Goal: Information Seeking & Learning: Learn about a topic

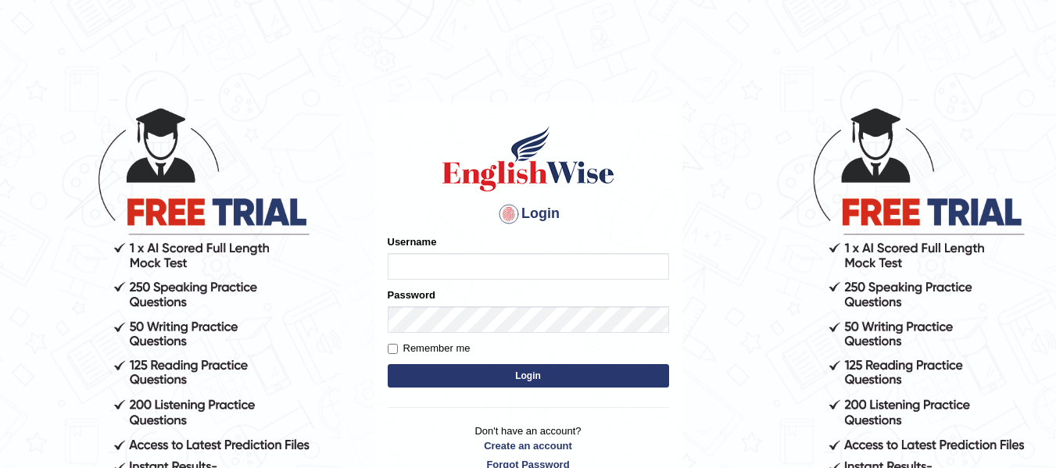
type input "Biagc"
click at [512, 374] on button "Login" at bounding box center [528, 375] width 281 height 23
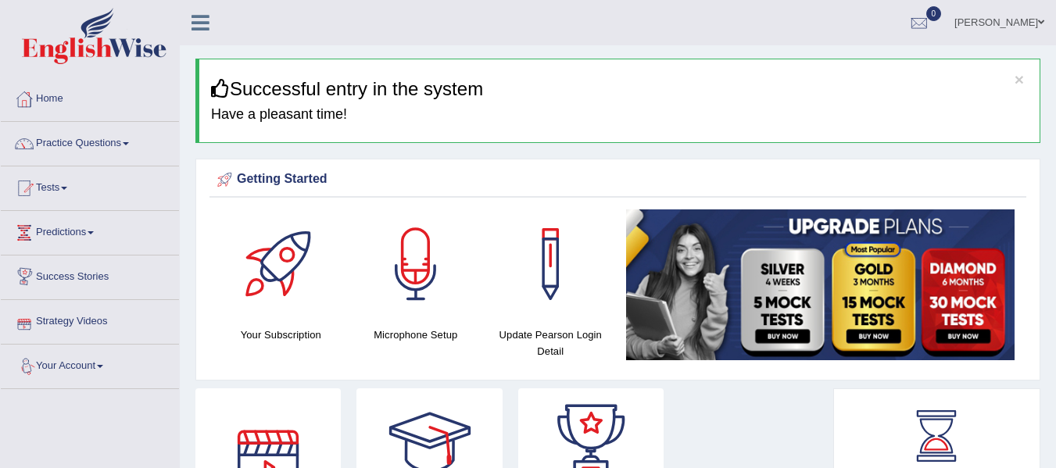
click at [104, 141] on link "Practice Questions" at bounding box center [90, 141] width 178 height 39
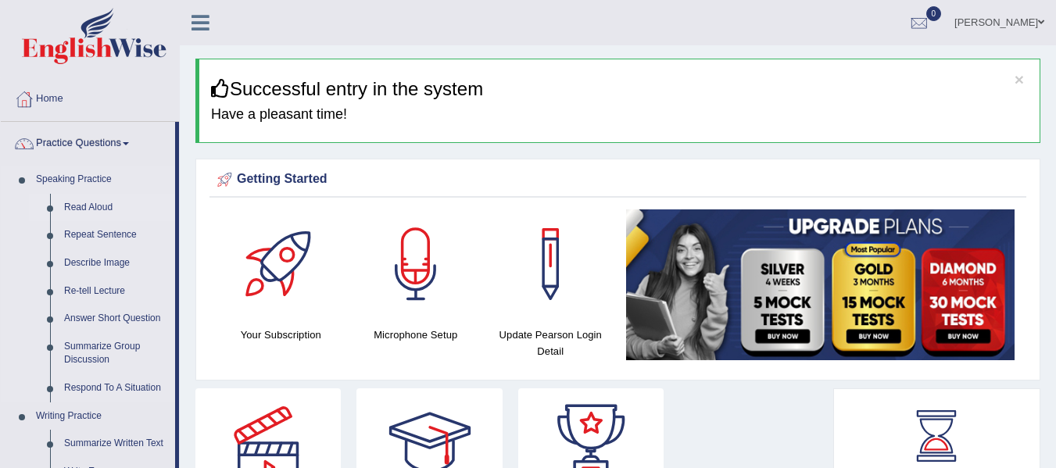
click at [93, 208] on link "Read Aloud" at bounding box center [116, 208] width 118 height 28
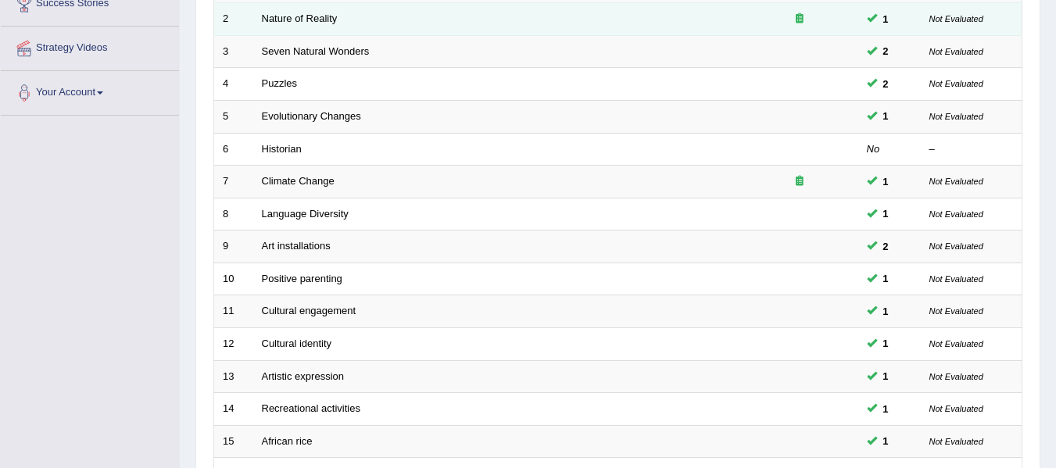
scroll to position [567, 0]
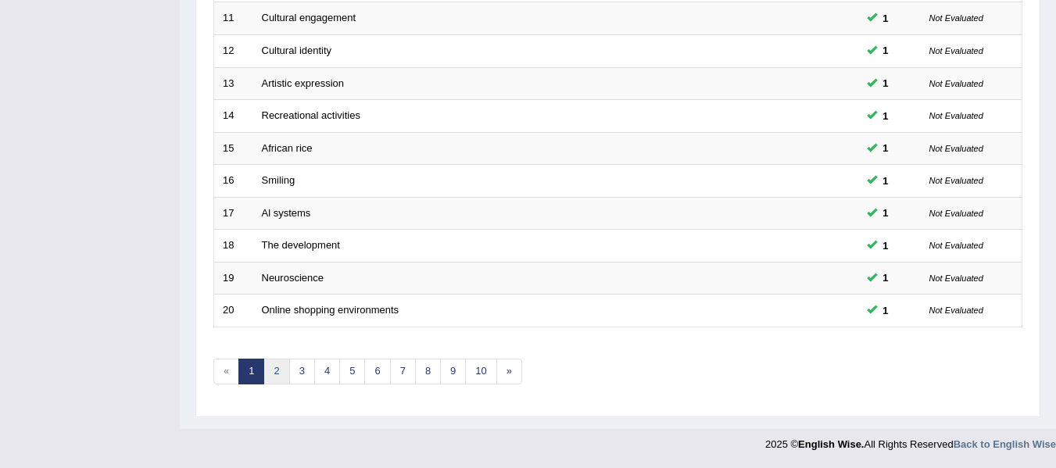
click at [272, 377] on link "2" at bounding box center [276, 372] width 26 height 26
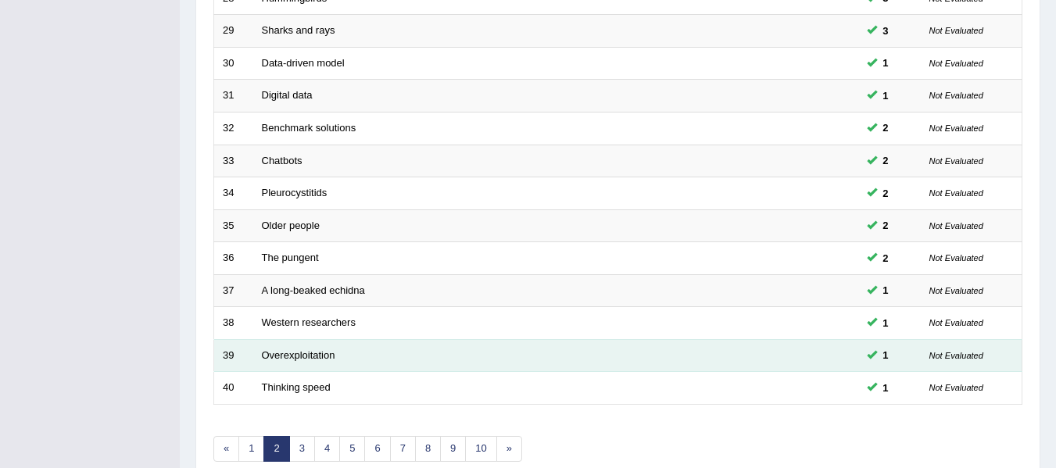
scroll to position [567, 0]
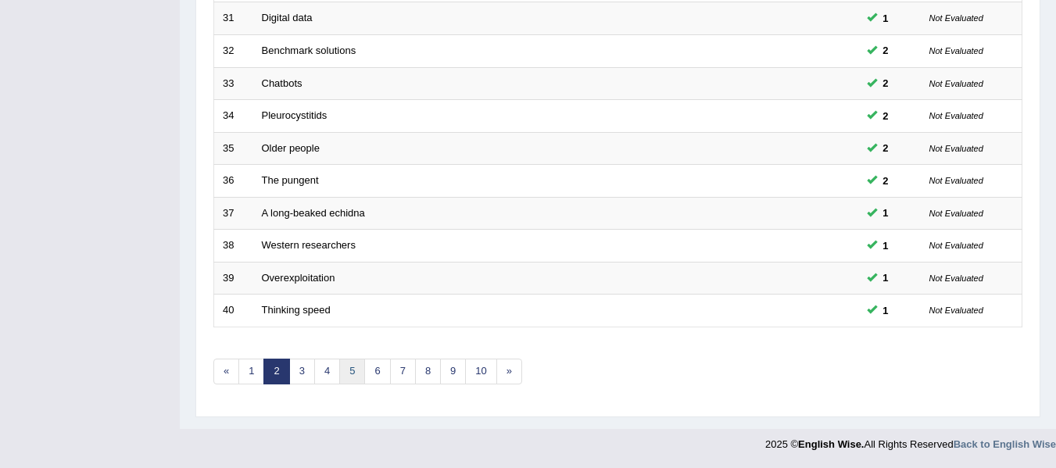
click at [358, 374] on link "5" at bounding box center [352, 372] width 26 height 26
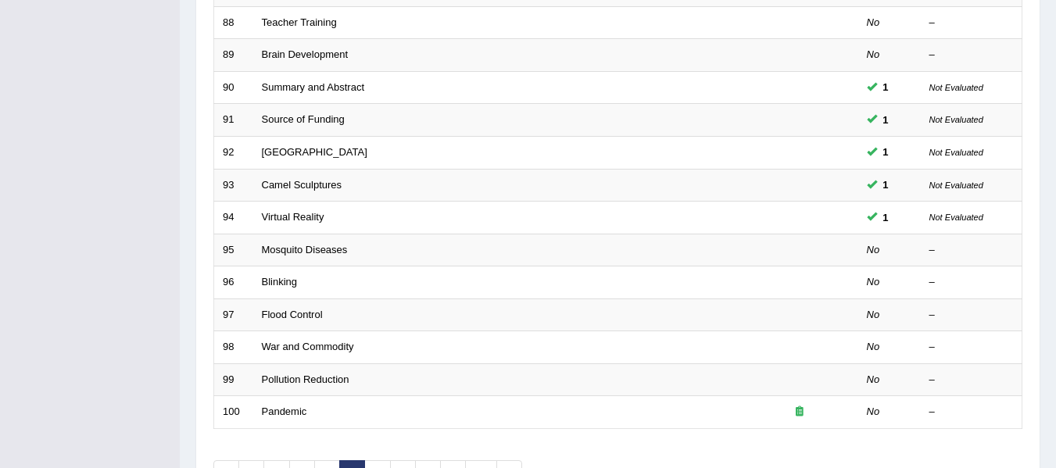
scroll to position [567, 0]
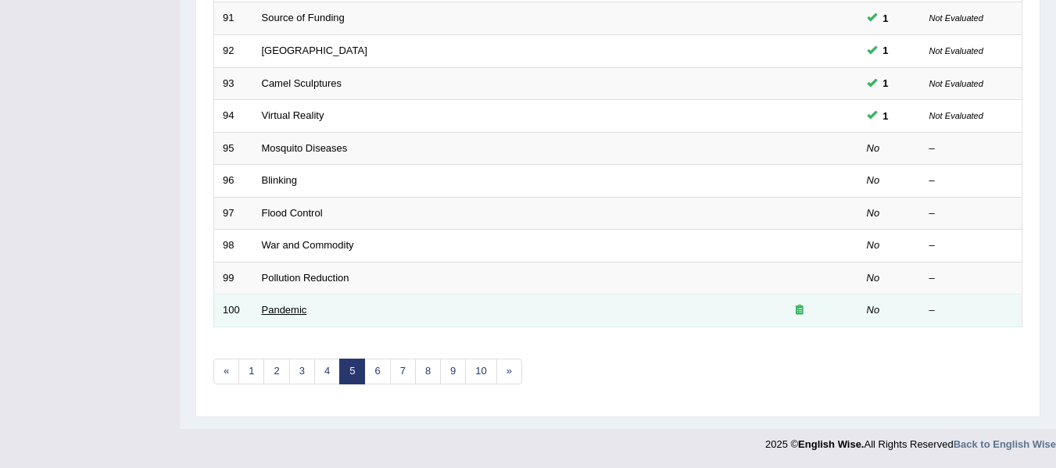
click at [296, 307] on link "Pandemic" at bounding box center [284, 310] width 45 height 12
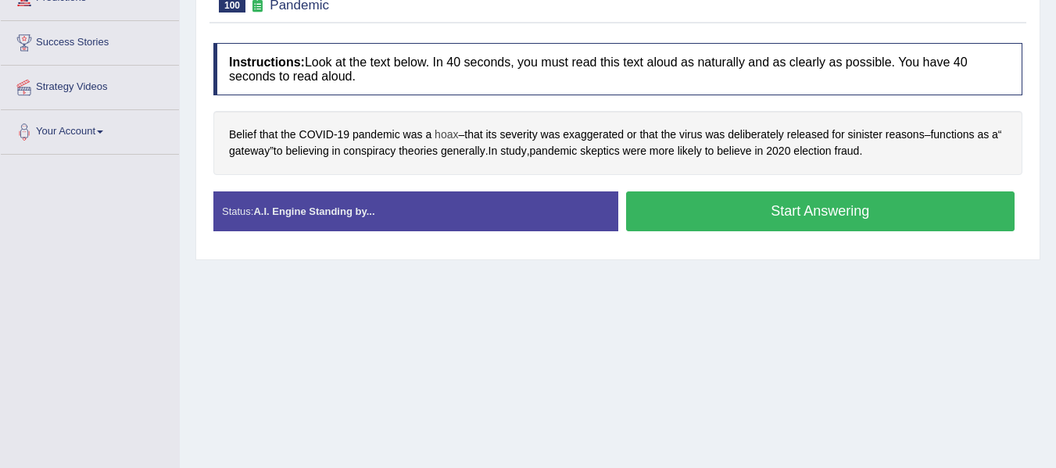
click at [446, 136] on span "hoax" at bounding box center [446, 135] width 23 height 16
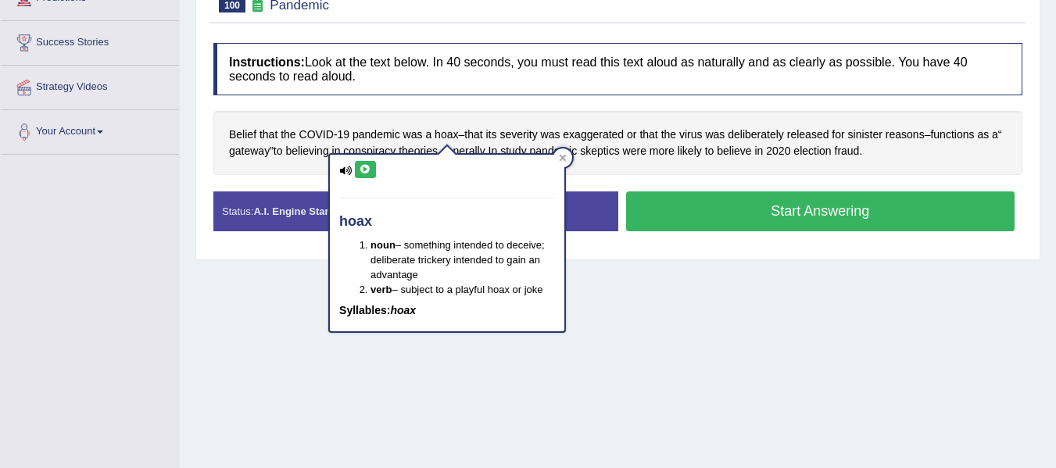
click at [371, 167] on icon at bounding box center [366, 169] width 12 height 9
click at [371, 167] on button at bounding box center [365, 169] width 21 height 17
click at [568, 156] on div at bounding box center [562, 158] width 19 height 19
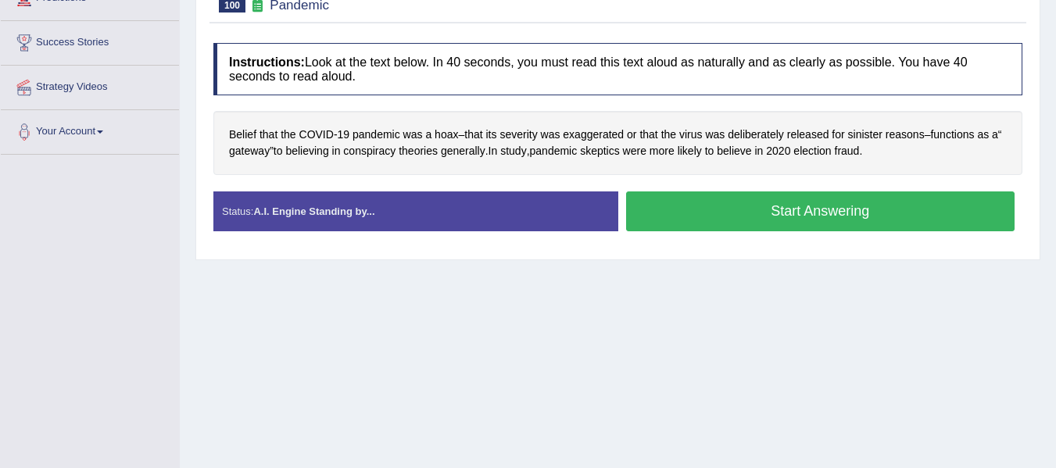
click at [718, 228] on button "Start Answering" at bounding box center [820, 212] width 389 height 40
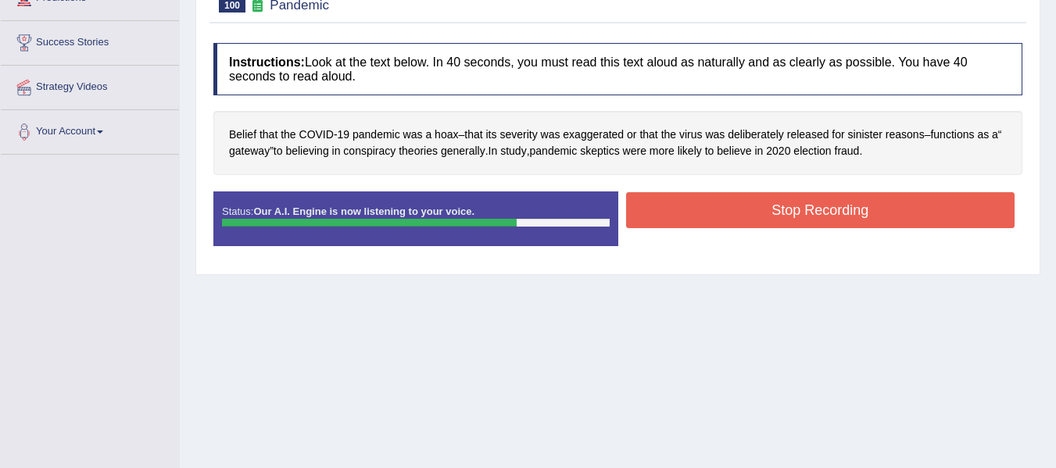
click at [711, 212] on button "Stop Recording" at bounding box center [820, 210] width 389 height 36
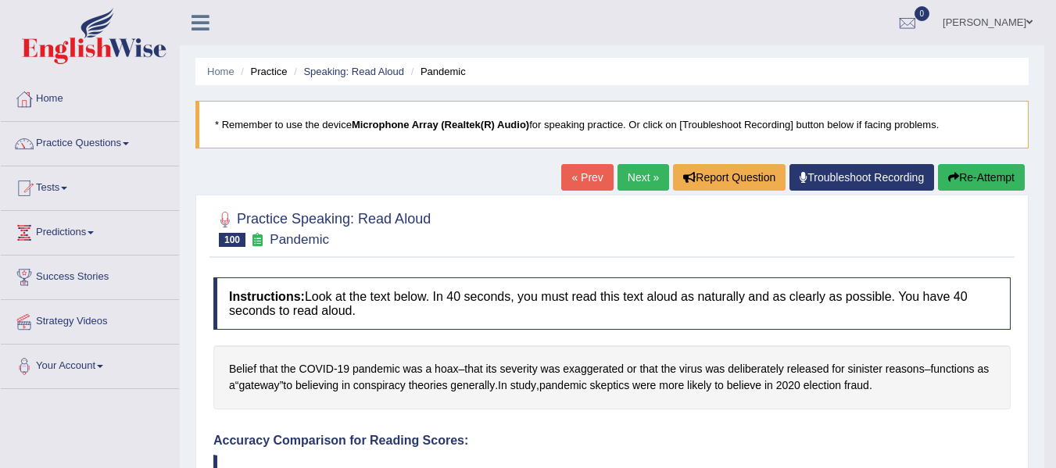
click at [644, 178] on link "Next »" at bounding box center [644, 177] width 52 height 27
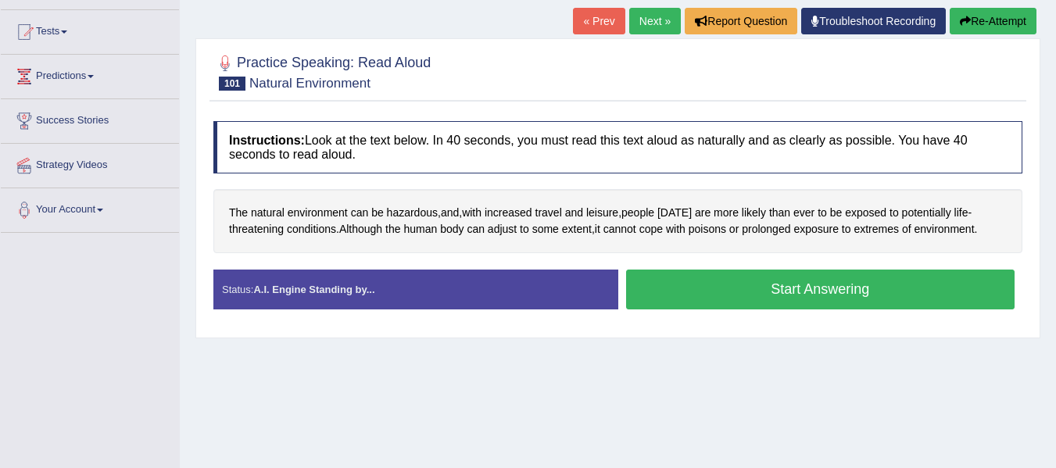
click at [750, 288] on button "Start Answering" at bounding box center [820, 290] width 389 height 40
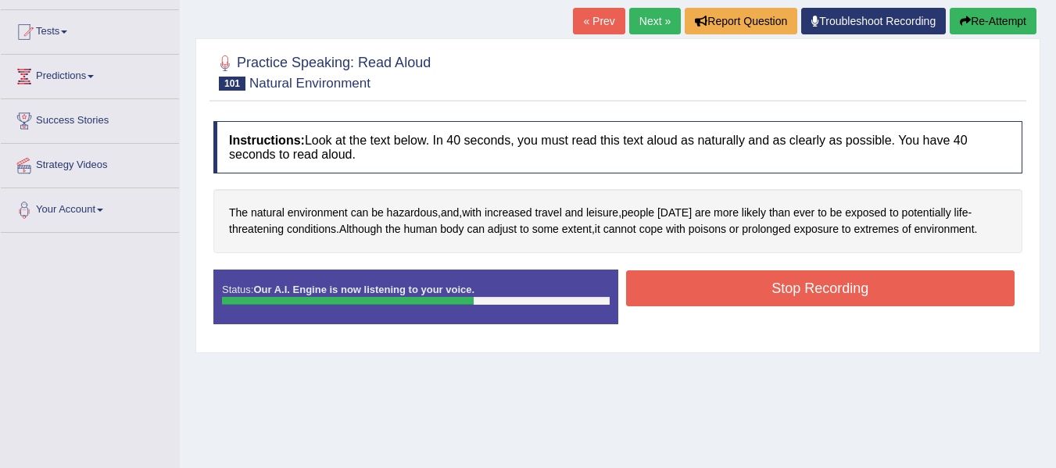
click at [750, 288] on button "Stop Recording" at bounding box center [820, 288] width 389 height 36
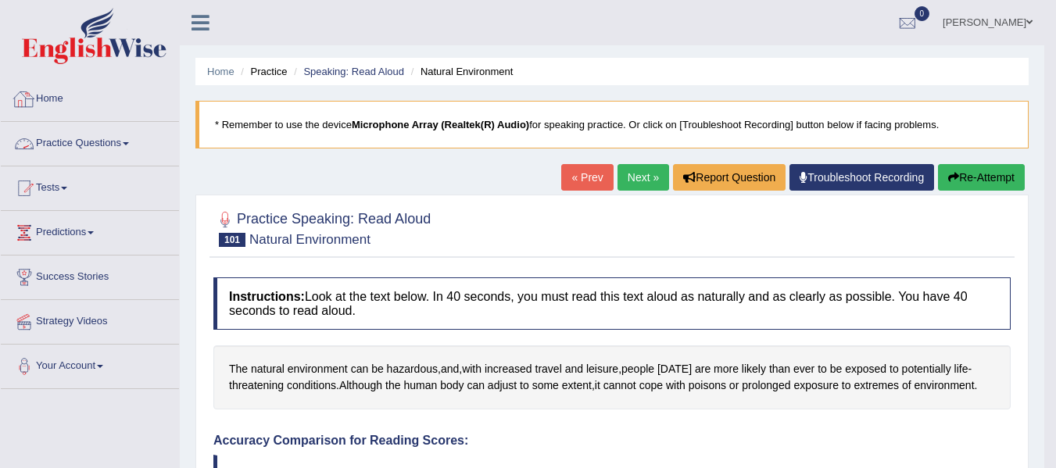
click at [122, 157] on link "Practice Questions" at bounding box center [90, 141] width 178 height 39
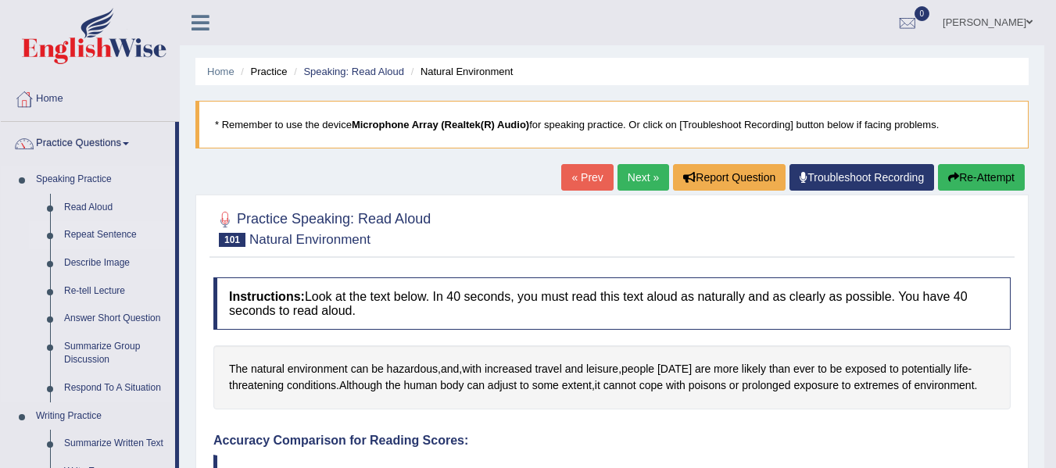
click at [116, 231] on link "Repeat Sentence" at bounding box center [116, 235] width 118 height 28
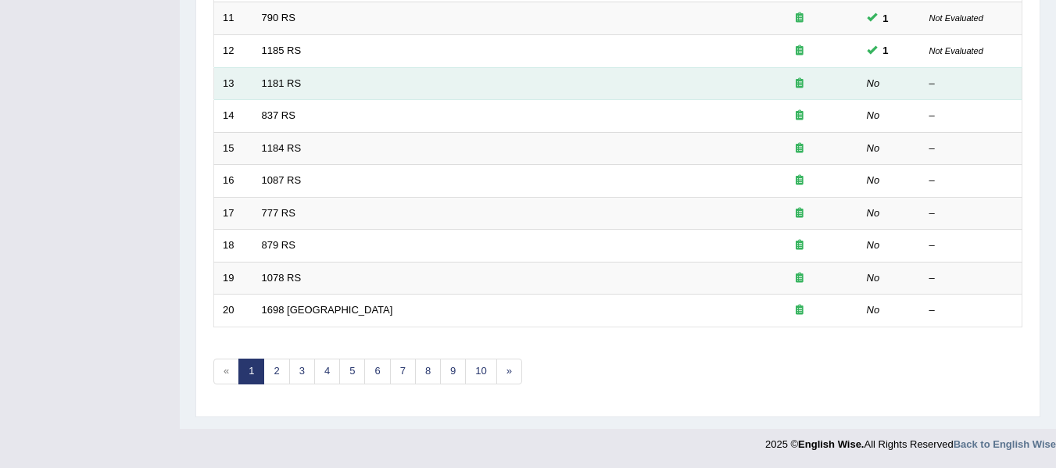
click at [793, 80] on div at bounding box center [800, 84] width 100 height 15
click at [285, 84] on link "1181 RS" at bounding box center [282, 83] width 40 height 12
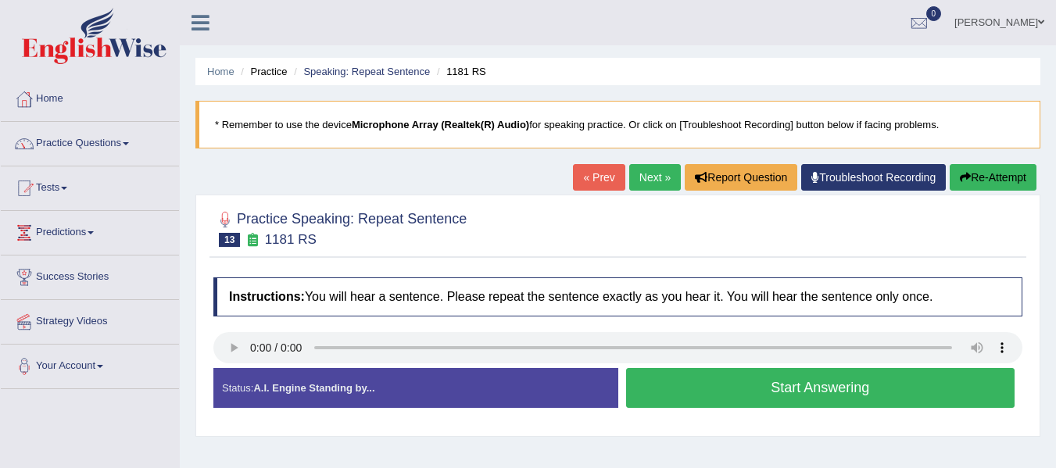
click at [758, 386] on button "Start Answering" at bounding box center [820, 388] width 389 height 40
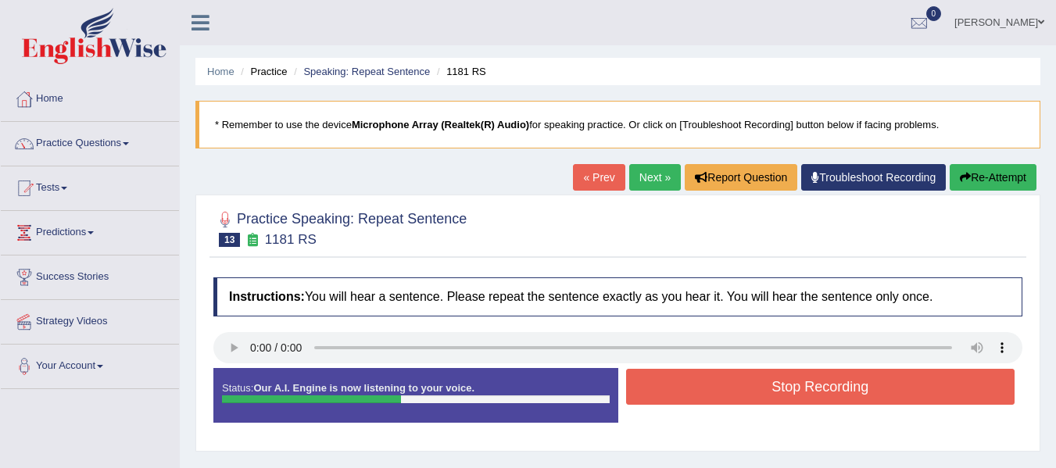
click at [758, 386] on button "Stop Recording" at bounding box center [820, 387] width 389 height 36
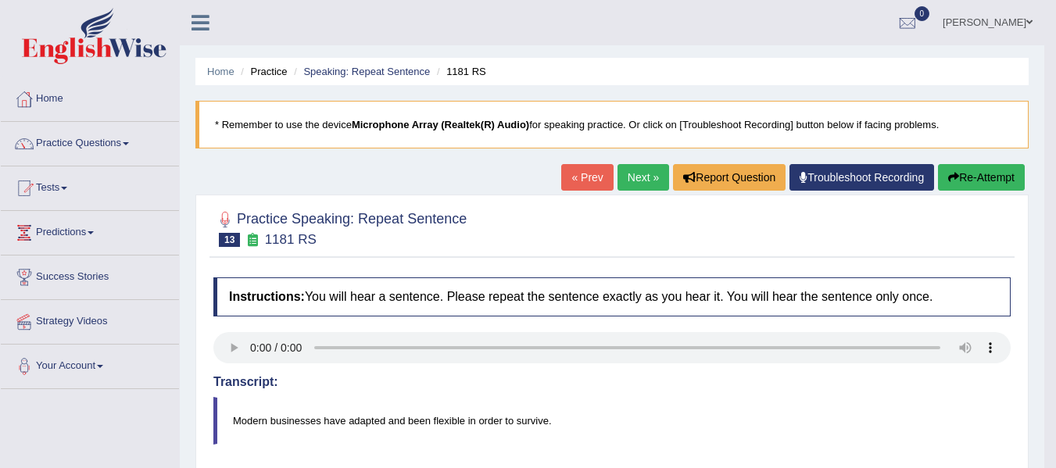
click at [643, 170] on link "Next »" at bounding box center [644, 177] width 52 height 27
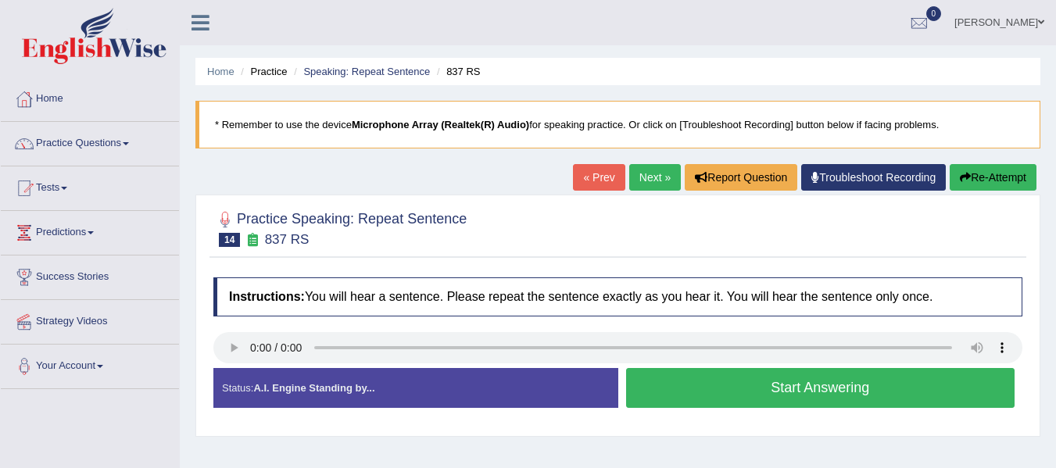
click at [688, 385] on button "Start Answering" at bounding box center [820, 388] width 389 height 40
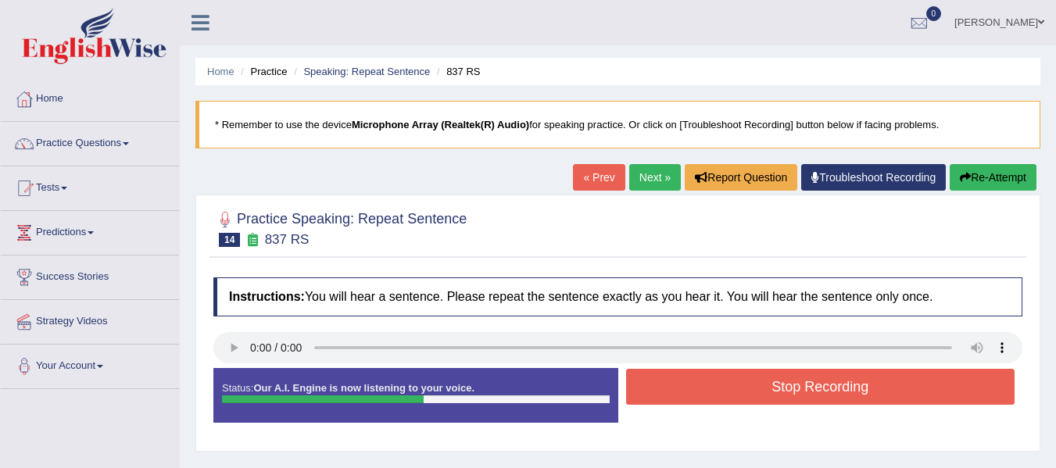
click at [693, 385] on button "Stop Recording" at bounding box center [820, 387] width 389 height 36
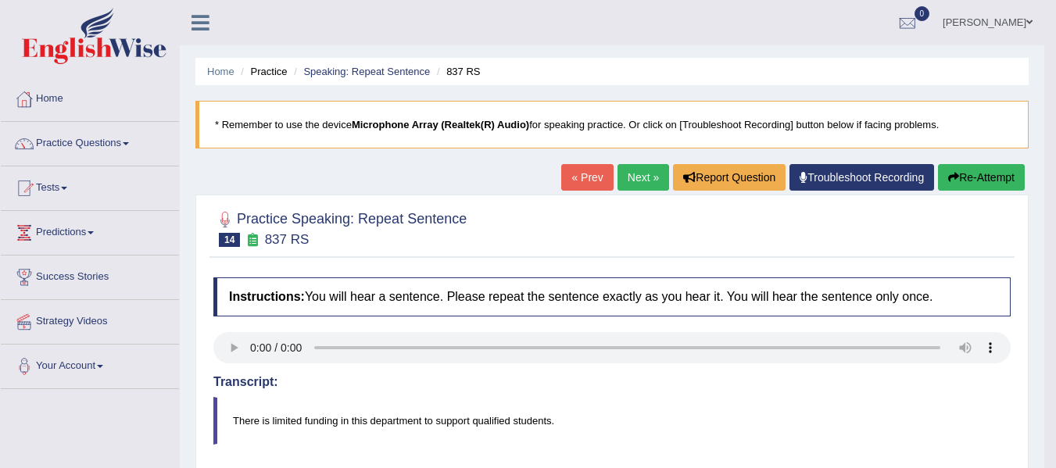
click at [641, 180] on link "Next »" at bounding box center [644, 177] width 52 height 27
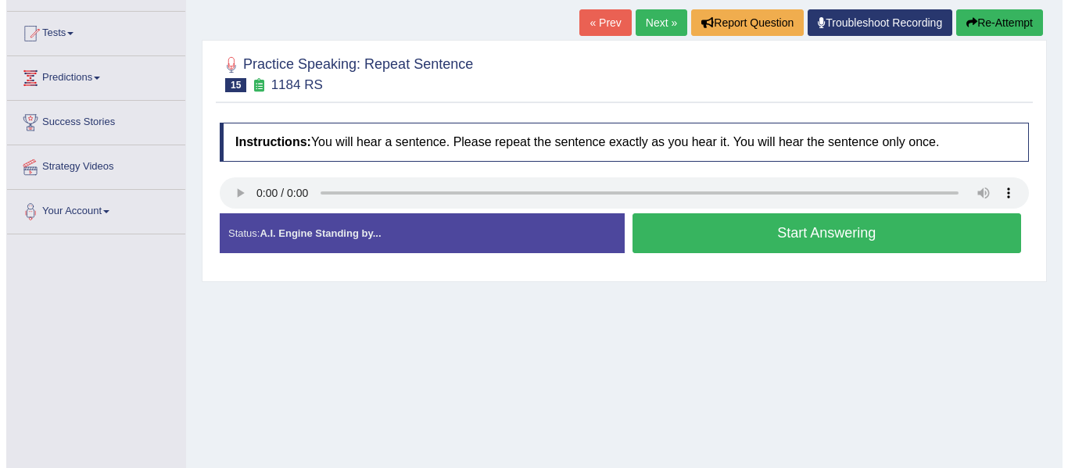
scroll to position [156, 0]
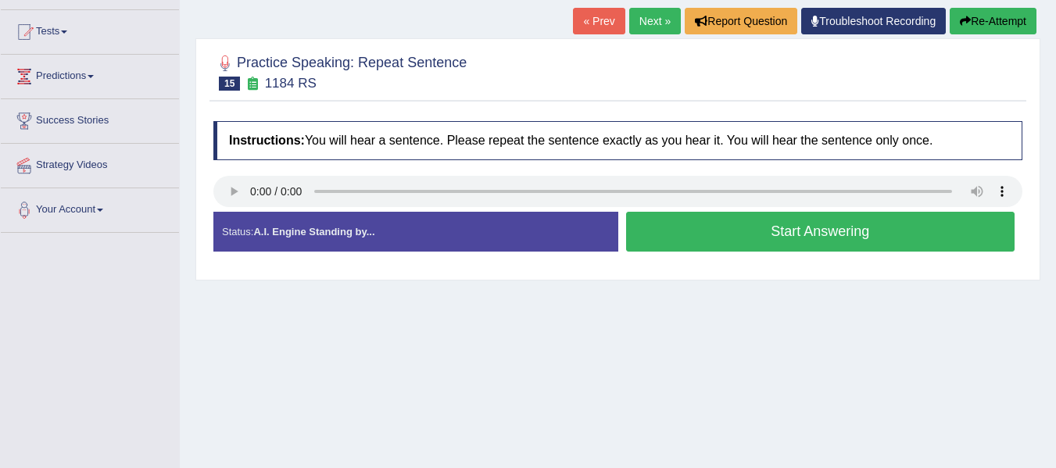
click at [744, 237] on button "Start Answering" at bounding box center [820, 232] width 389 height 40
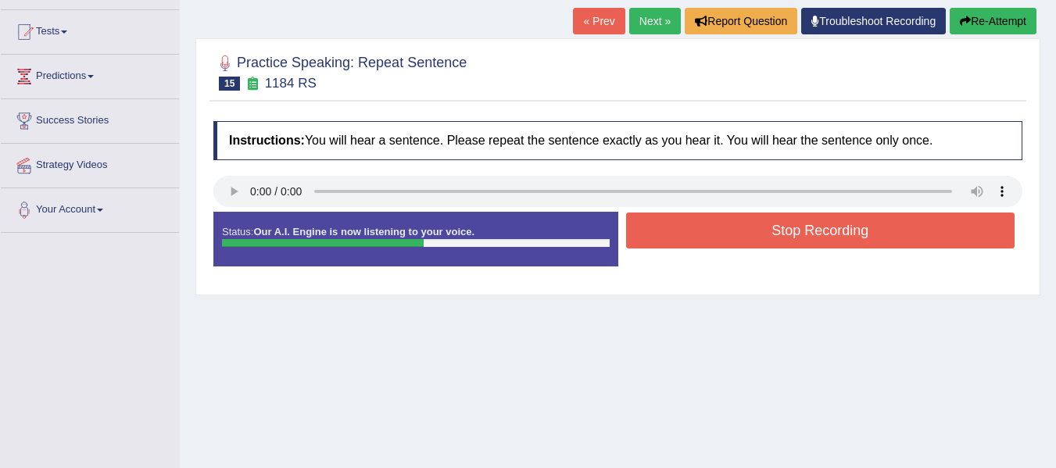
click at [668, 222] on button "Stop Recording" at bounding box center [820, 231] width 389 height 36
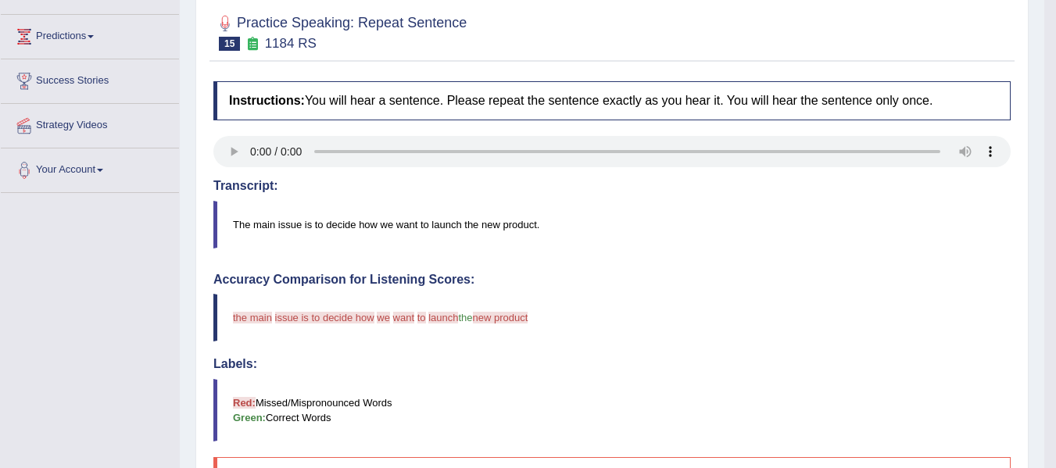
scroll to position [78, 0]
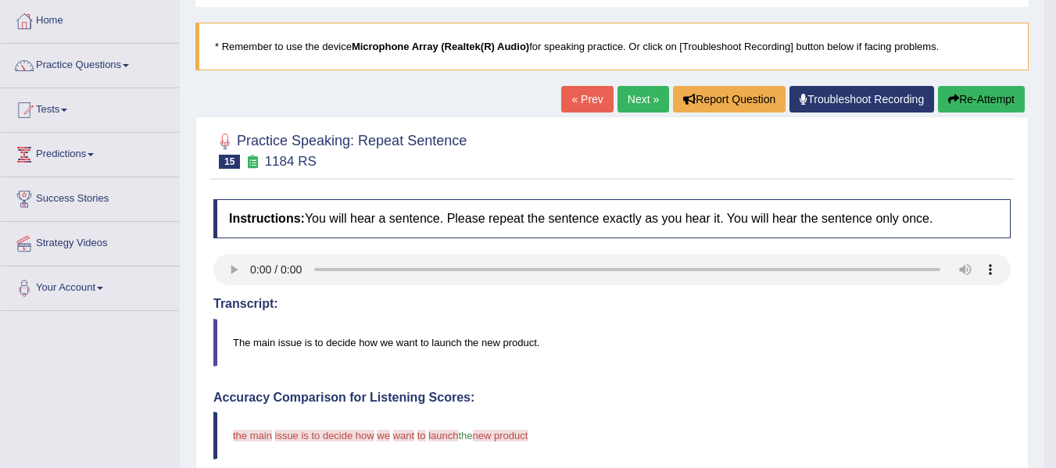
drag, startPoint x: 632, startPoint y: 93, endPoint x: 639, endPoint y: 102, distance: 12.2
click at [632, 93] on link "Next »" at bounding box center [644, 99] width 52 height 27
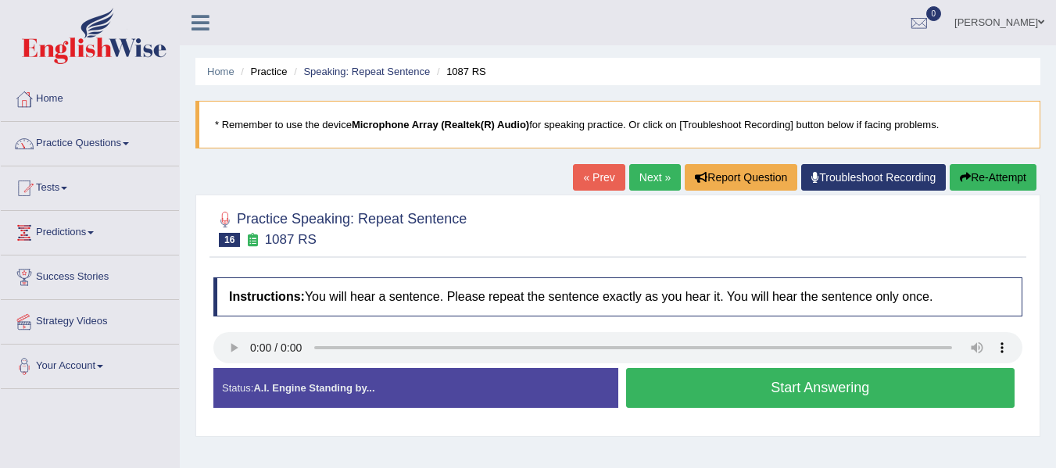
click at [666, 392] on button "Start Answering" at bounding box center [820, 388] width 389 height 40
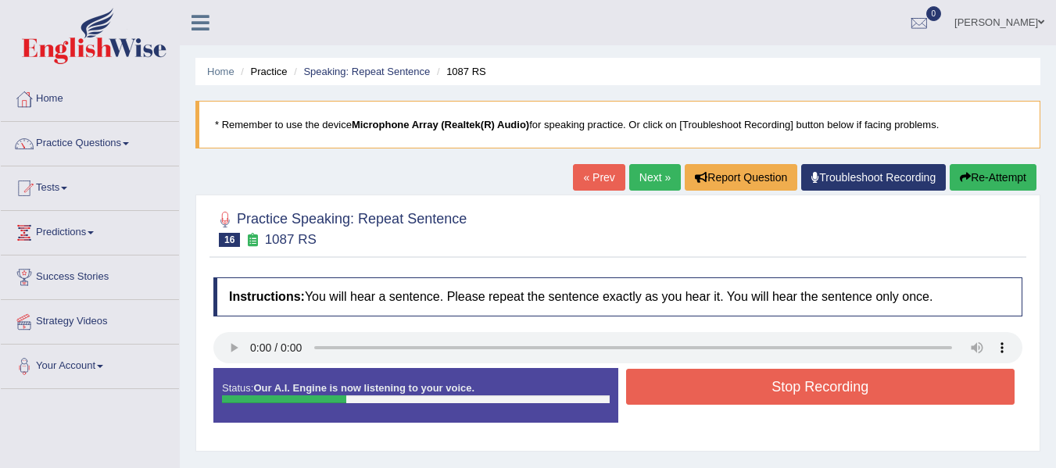
click at [670, 390] on button "Stop Recording" at bounding box center [820, 387] width 389 height 36
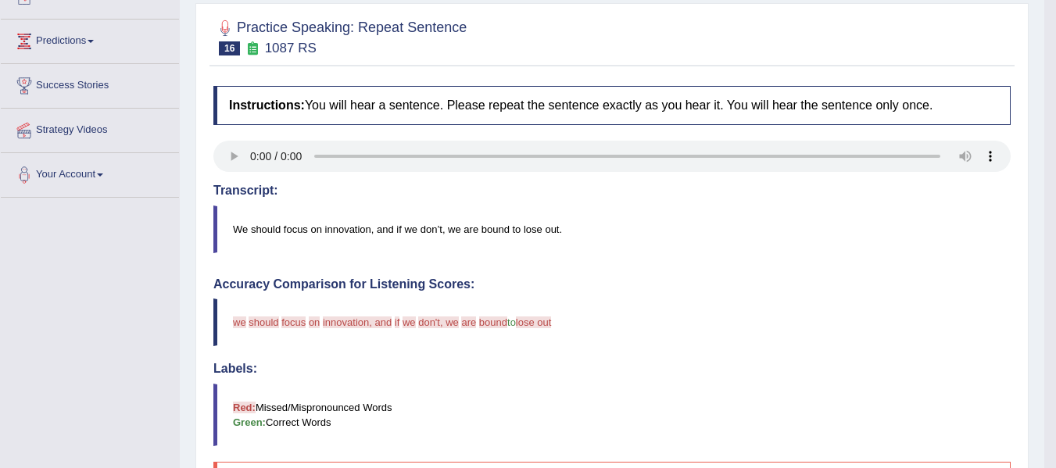
scroll to position [78, 0]
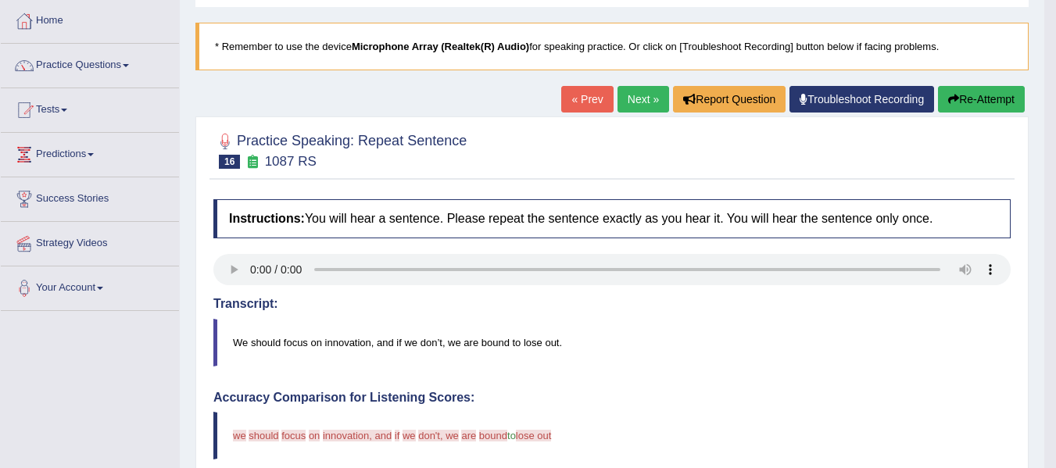
click at [644, 102] on link "Next »" at bounding box center [644, 99] width 52 height 27
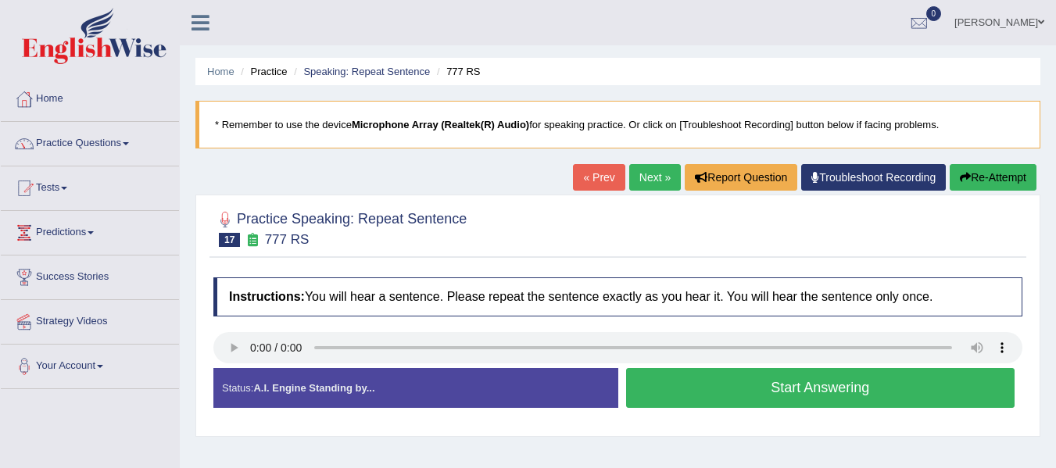
click at [669, 395] on button "Start Answering" at bounding box center [820, 388] width 389 height 40
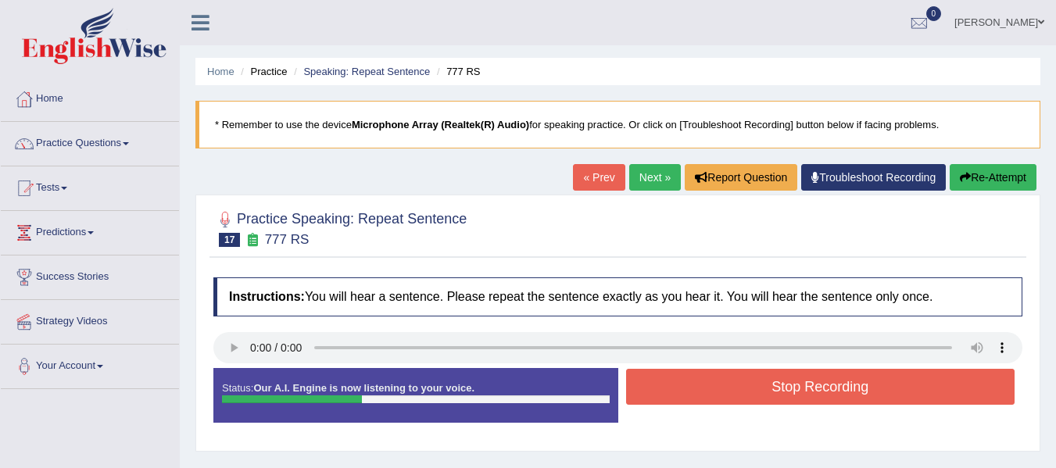
click at [669, 395] on button "Stop Recording" at bounding box center [820, 387] width 389 height 36
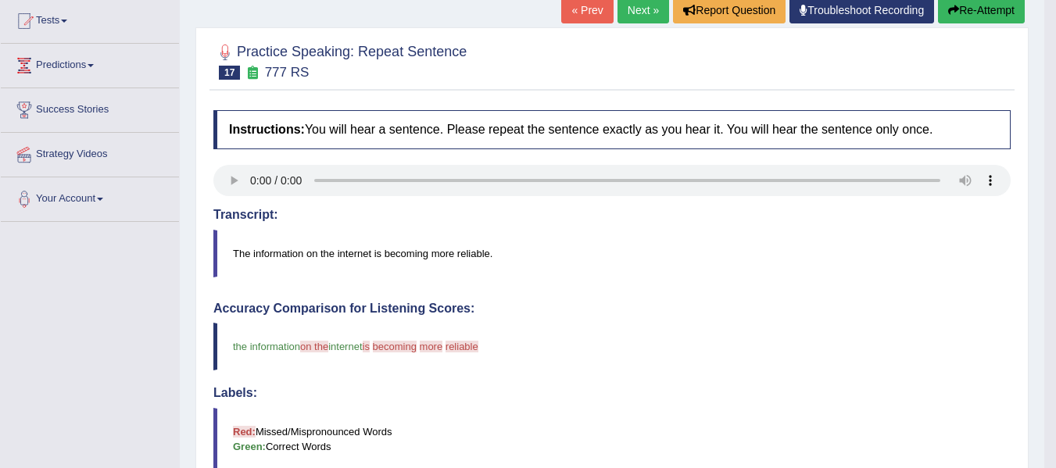
scroll to position [156, 0]
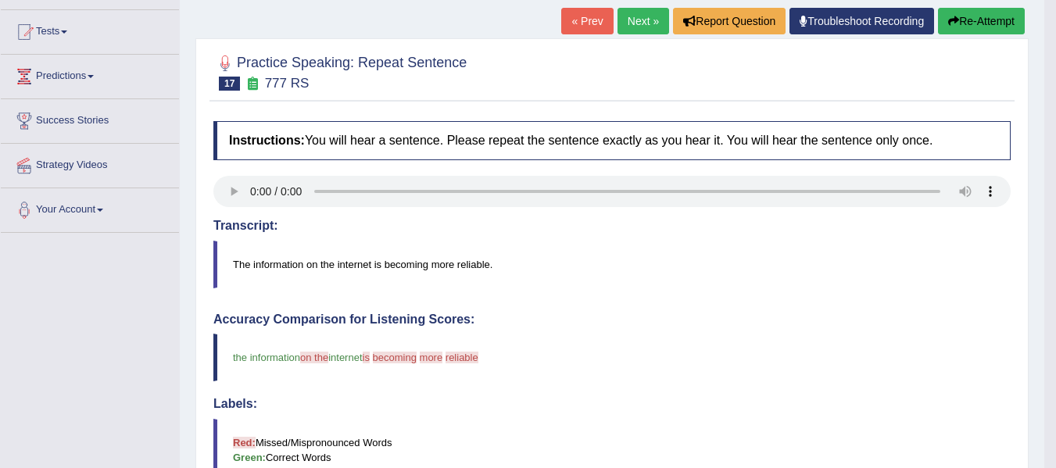
click at [643, 28] on link "Next »" at bounding box center [644, 21] width 52 height 27
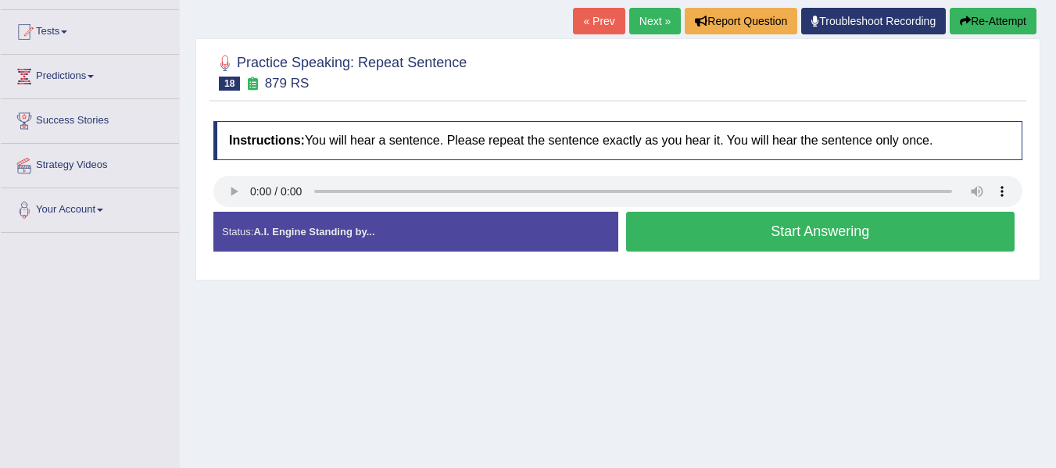
click at [718, 244] on button "Start Answering" at bounding box center [820, 232] width 389 height 40
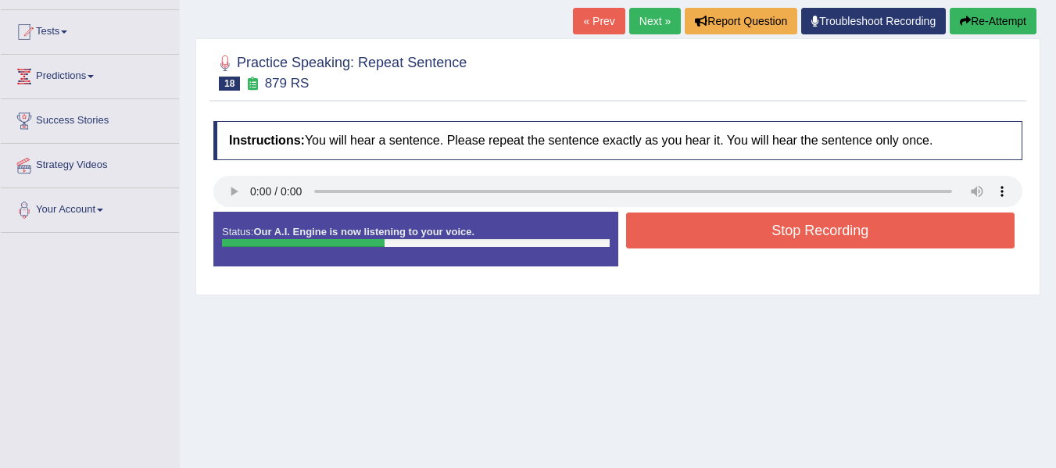
click at [718, 244] on button "Stop Recording" at bounding box center [820, 231] width 389 height 36
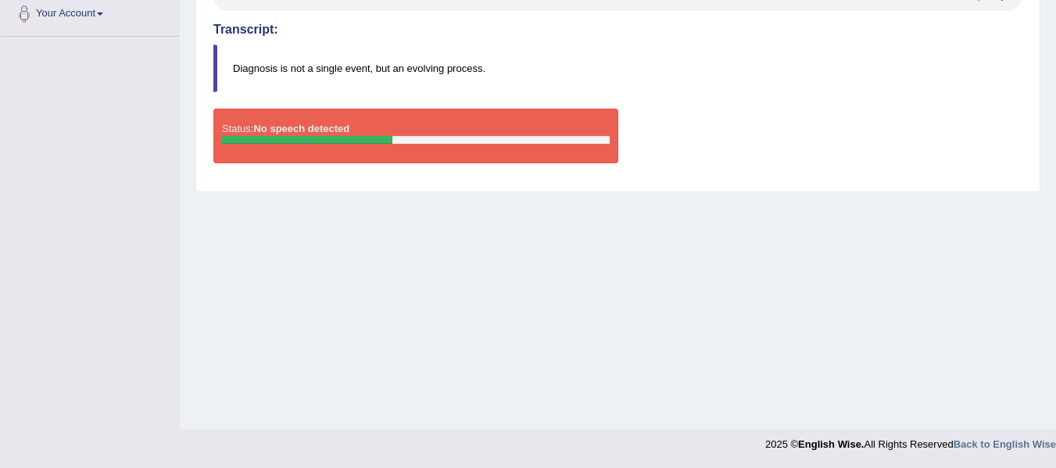
scroll to position [40, 0]
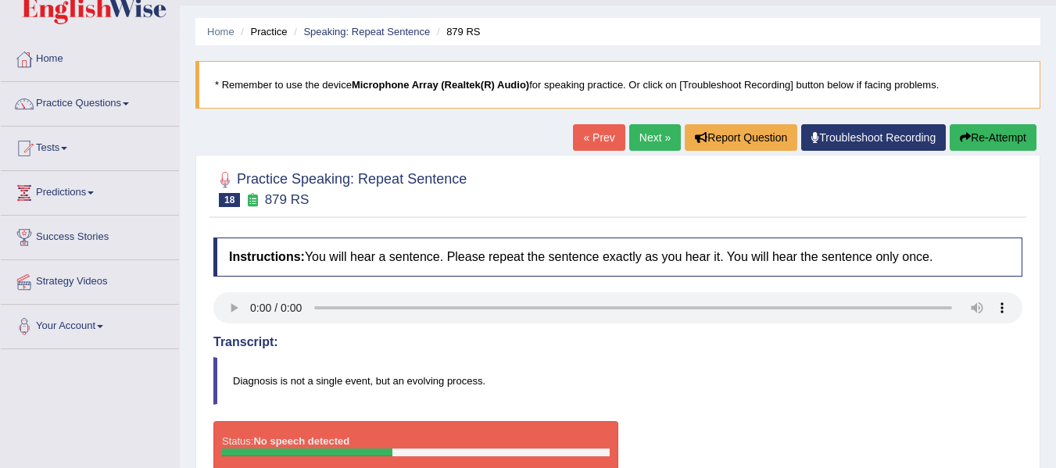
click at [1002, 134] on button "Re-Attempt" at bounding box center [993, 137] width 87 height 27
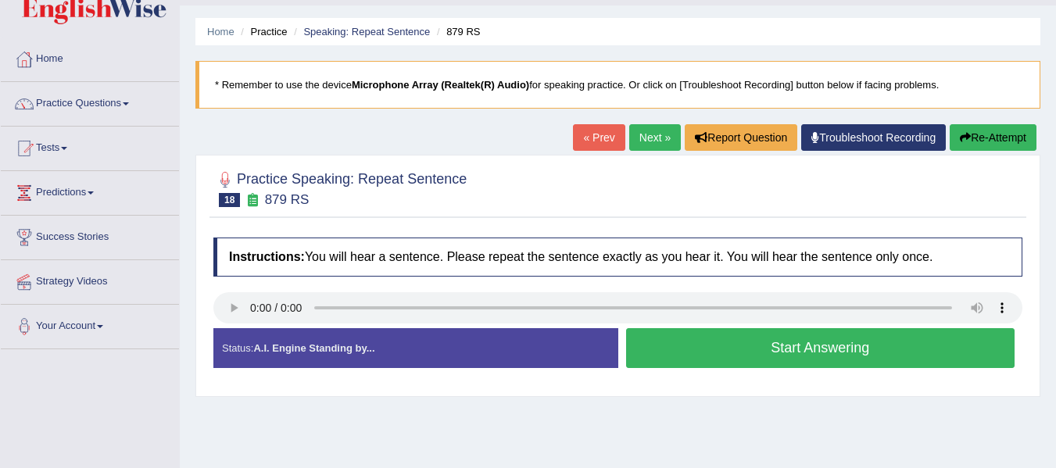
click at [795, 358] on button "Start Answering" at bounding box center [820, 348] width 389 height 40
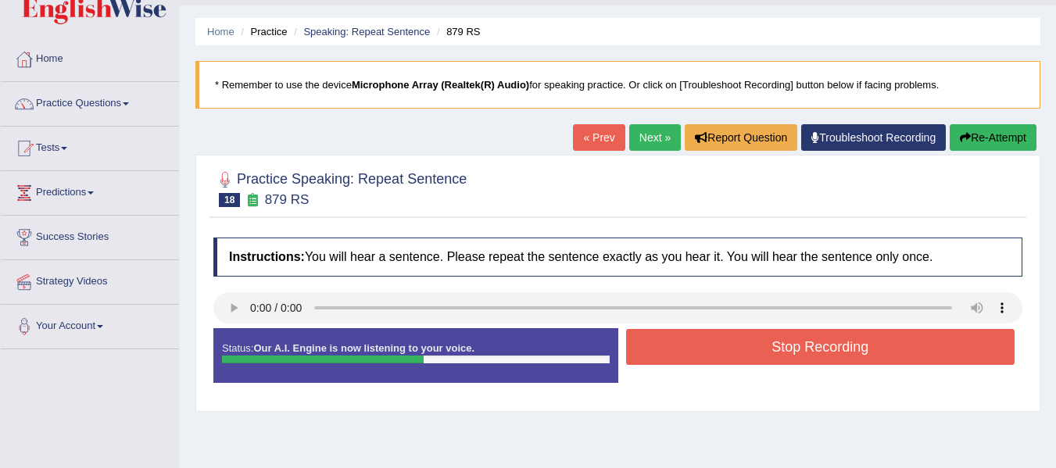
click at [795, 358] on button "Stop Recording" at bounding box center [820, 347] width 389 height 36
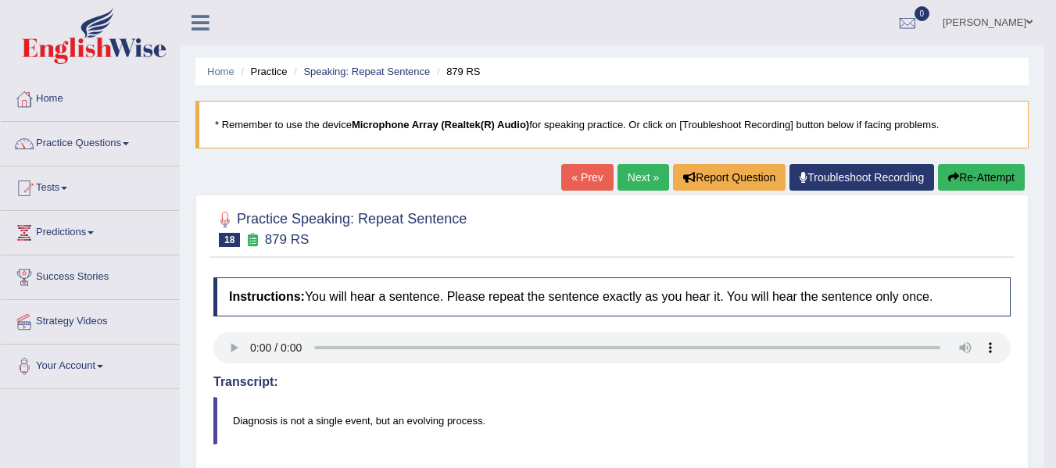
click at [642, 181] on link "Next »" at bounding box center [644, 177] width 52 height 27
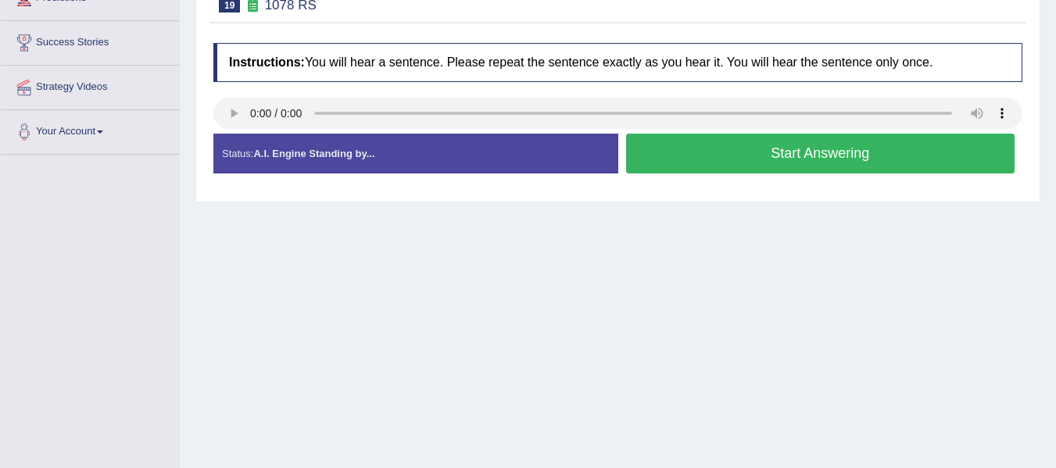
click at [733, 163] on button "Start Answering" at bounding box center [820, 154] width 389 height 40
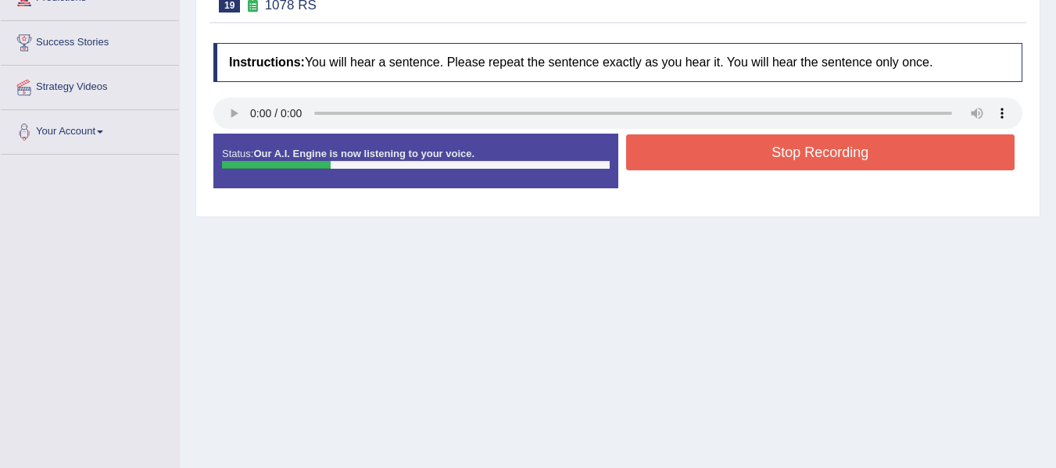
click at [719, 154] on button "Stop Recording" at bounding box center [820, 152] width 389 height 36
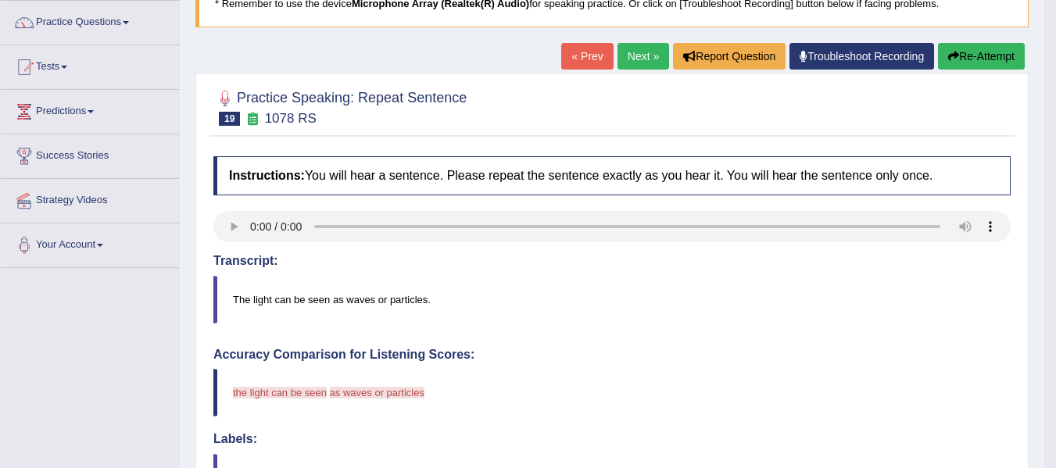
scroll to position [120, 0]
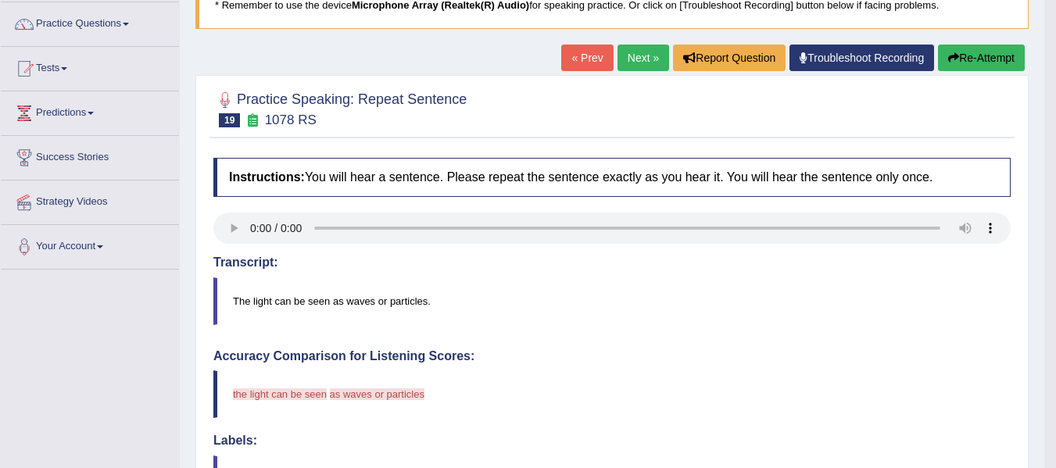
click at [958, 59] on button "Re-Attempt" at bounding box center [981, 58] width 87 height 27
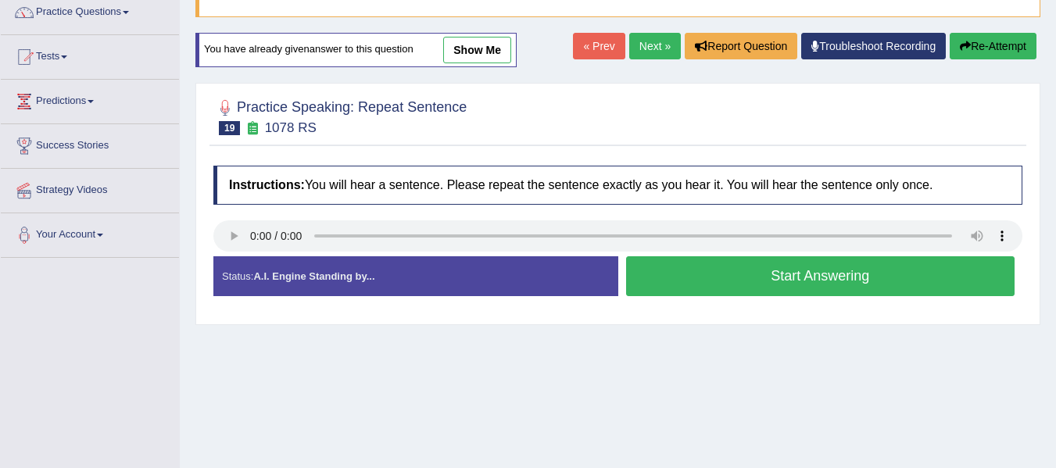
click at [812, 285] on button "Start Answering" at bounding box center [820, 276] width 389 height 40
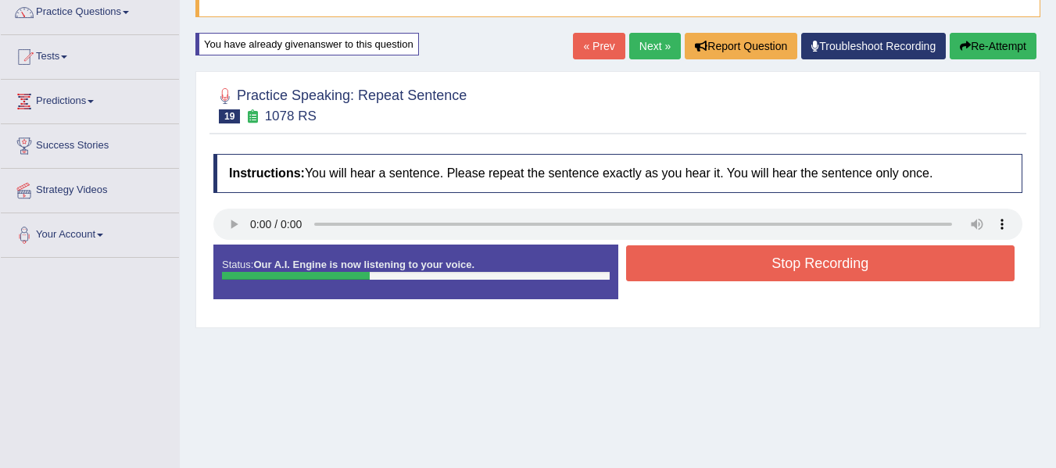
click at [743, 262] on button "Stop Recording" at bounding box center [820, 263] width 389 height 36
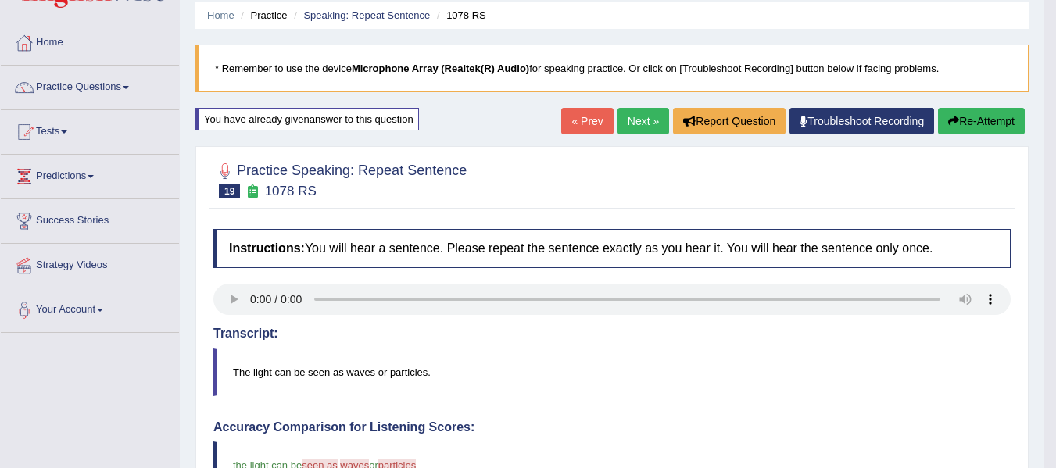
scroll to position [53, 0]
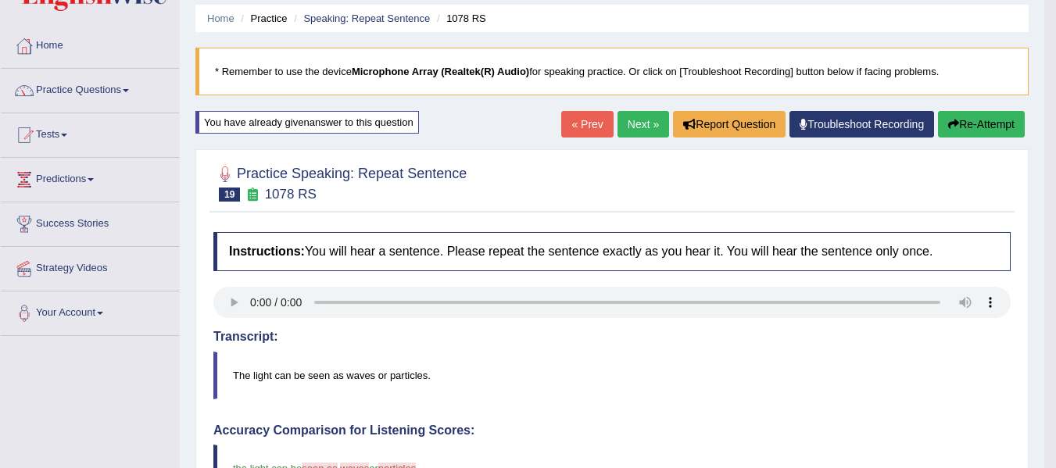
click at [644, 129] on link "Next »" at bounding box center [644, 124] width 52 height 27
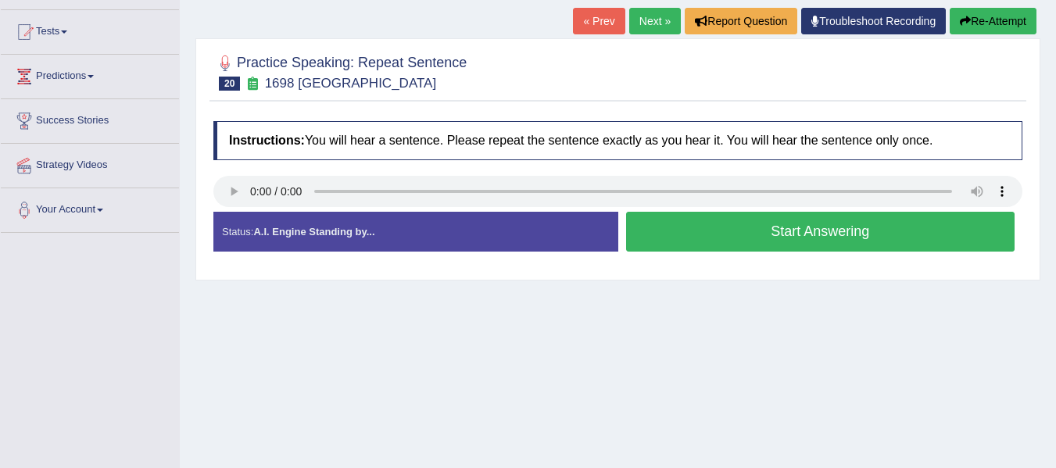
click at [707, 239] on button "Start Answering" at bounding box center [820, 232] width 389 height 40
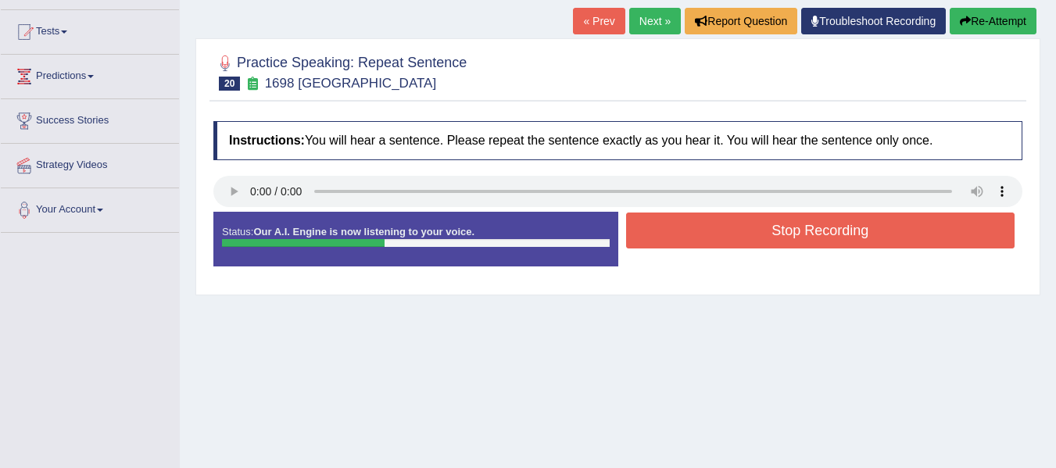
click at [708, 239] on button "Stop Recording" at bounding box center [820, 231] width 389 height 36
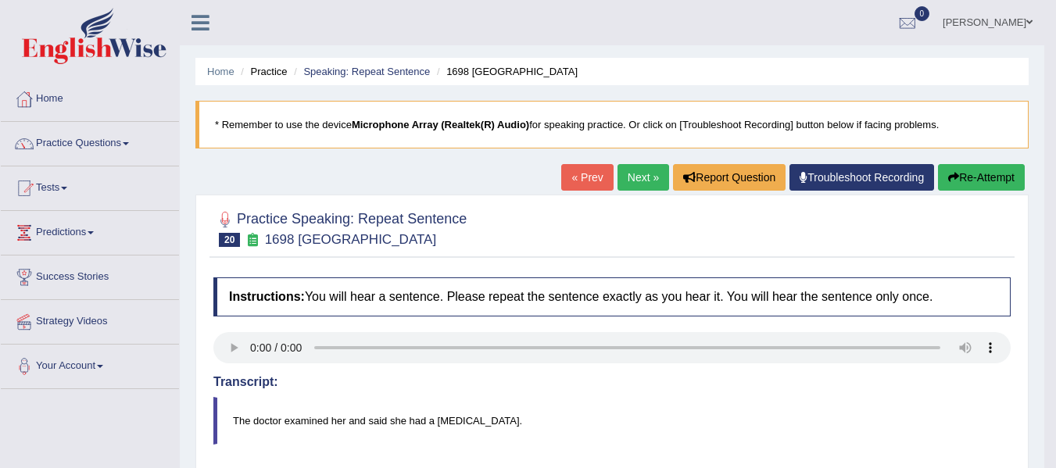
click at [637, 186] on link "Next »" at bounding box center [644, 177] width 52 height 27
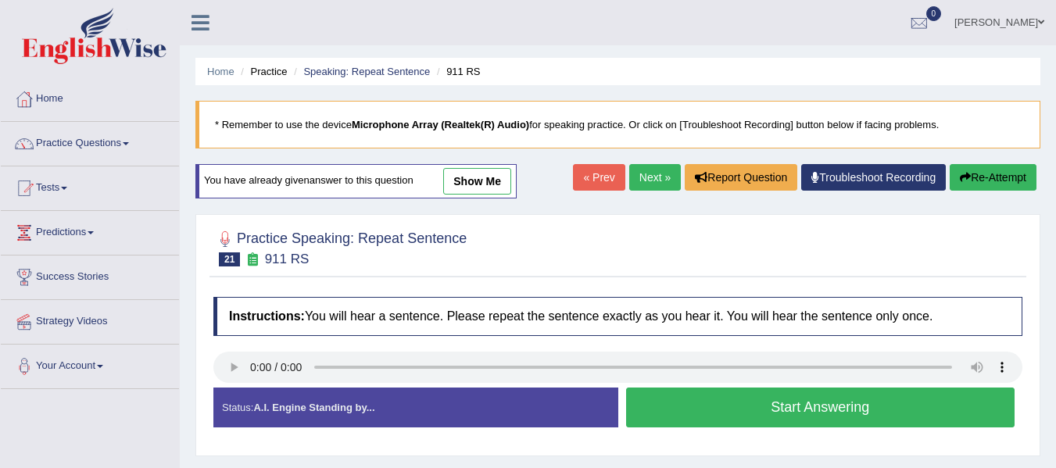
click at [830, 414] on button "Start Answering" at bounding box center [820, 408] width 389 height 40
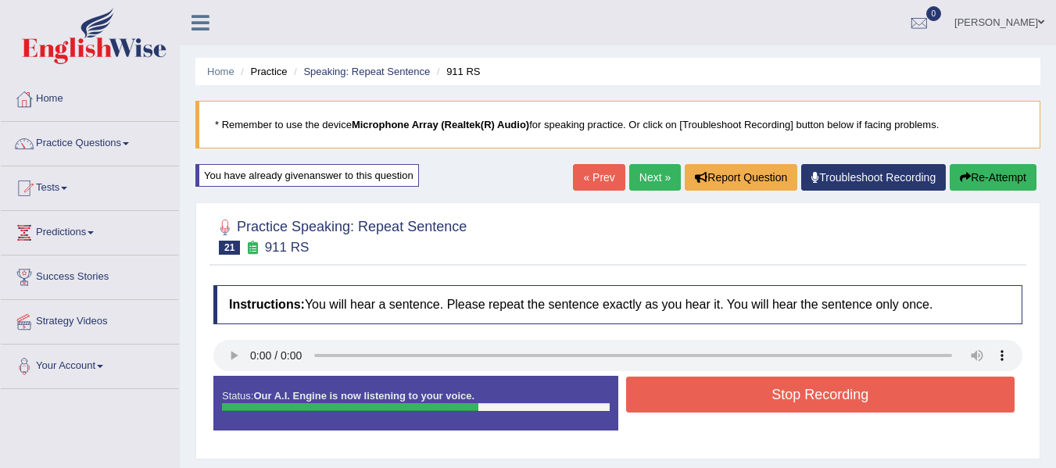
click at [831, 398] on button "Stop Recording" at bounding box center [820, 395] width 389 height 36
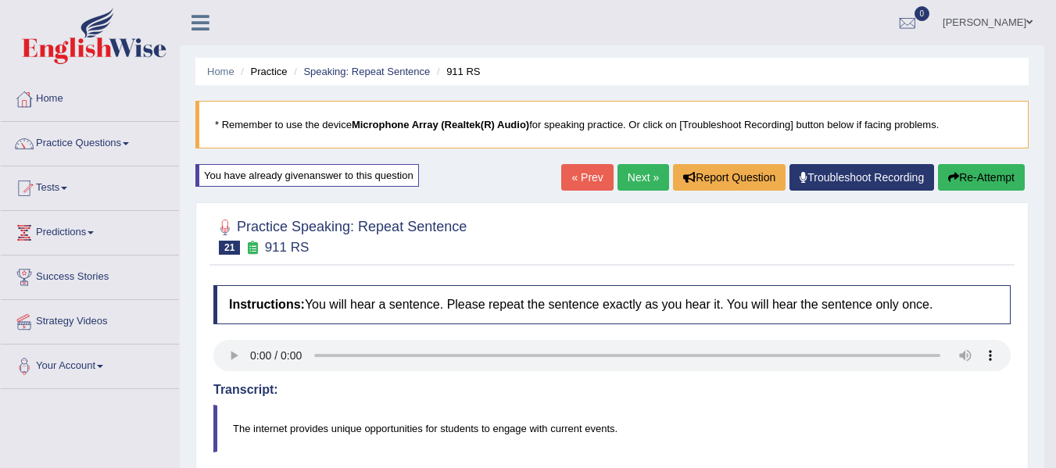
click at [105, 152] on link "Practice Questions" at bounding box center [90, 141] width 178 height 39
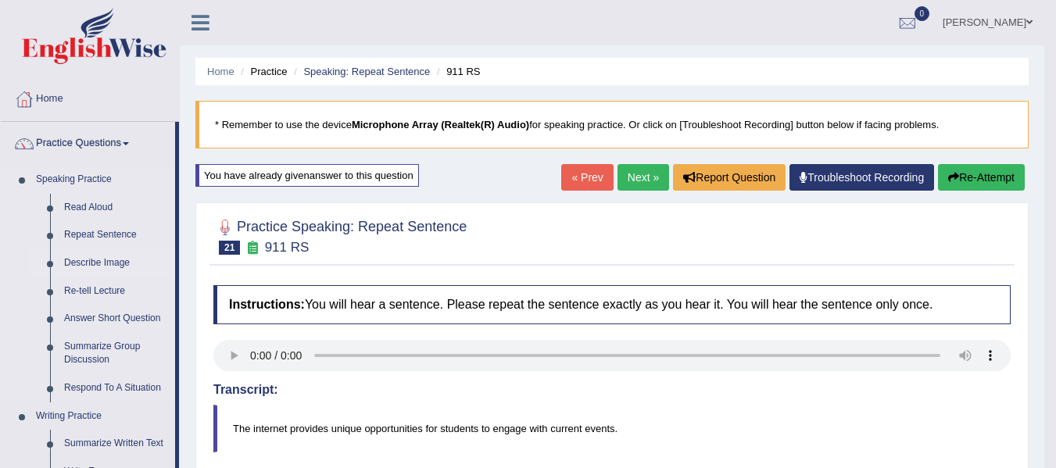
click at [120, 261] on link "Describe Image" at bounding box center [116, 263] width 118 height 28
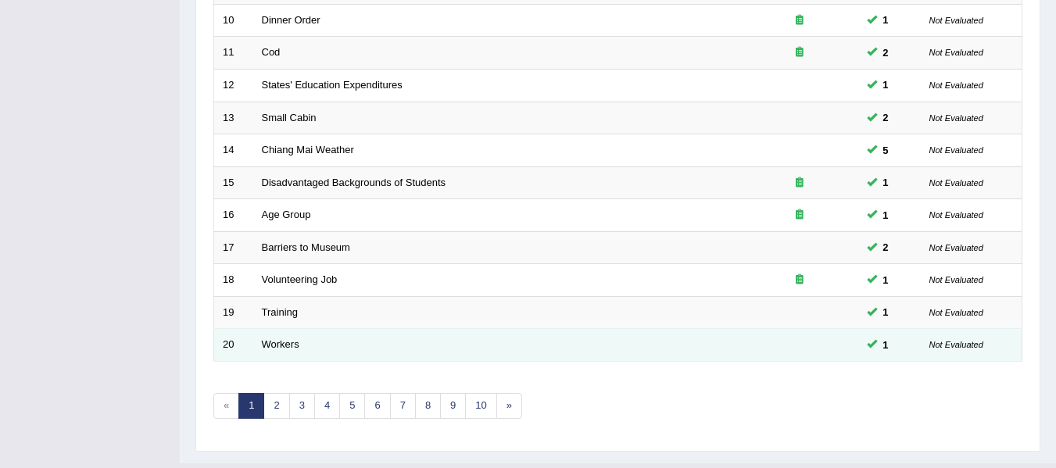
scroll to position [567, 0]
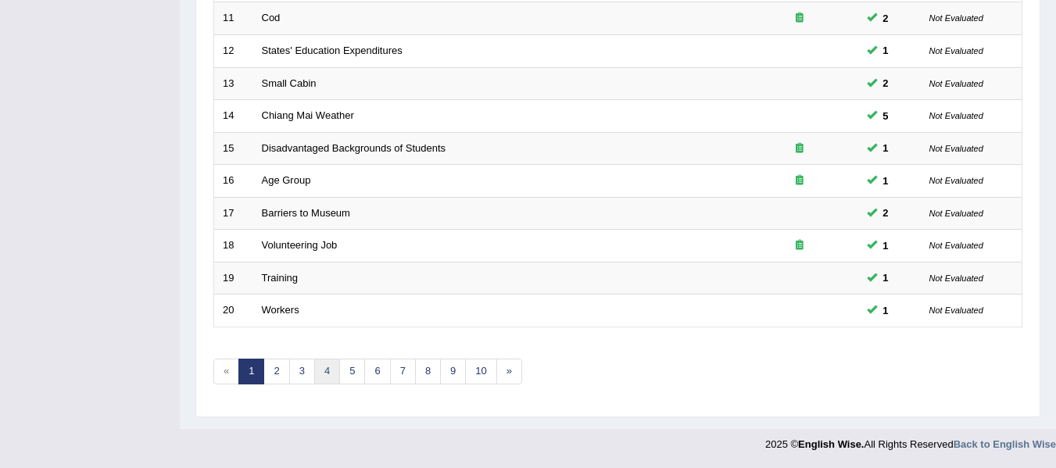
click at [330, 376] on link "4" at bounding box center [327, 372] width 26 height 26
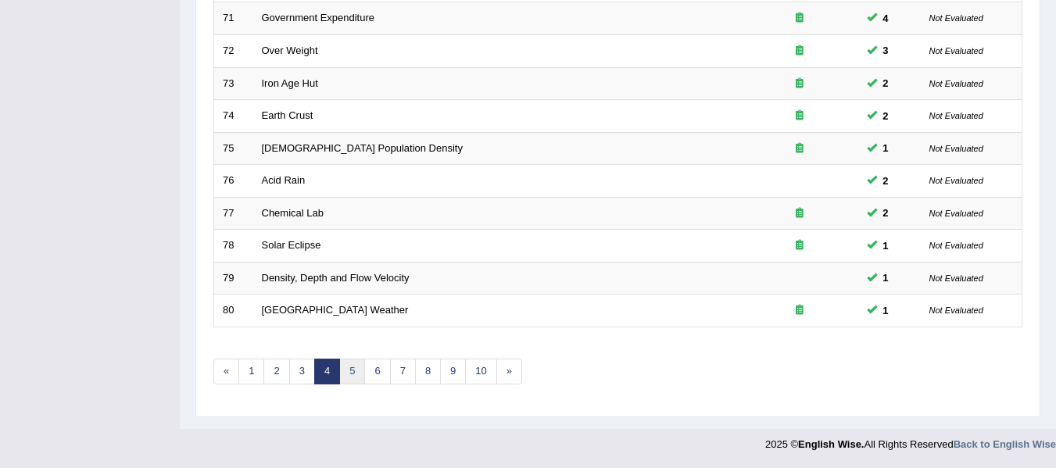
click at [351, 378] on link "5" at bounding box center [352, 372] width 26 height 26
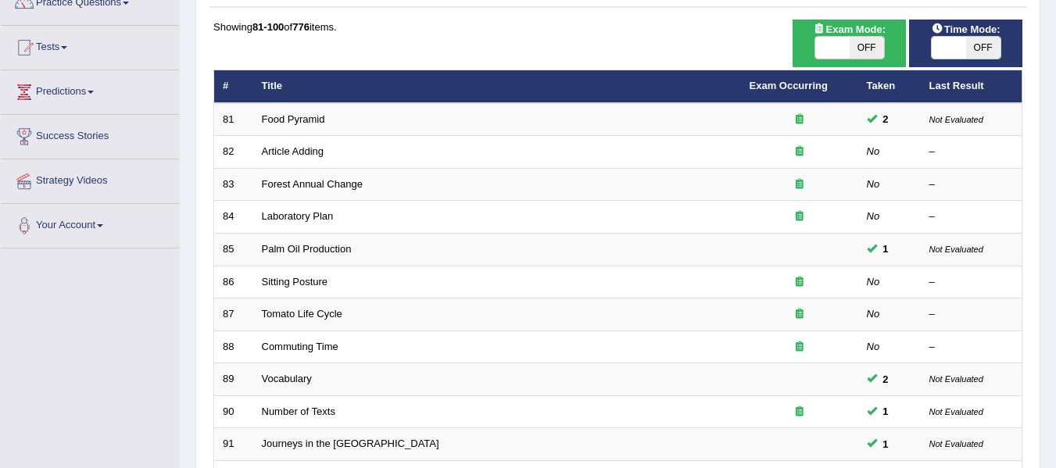
scroll to position [156, 0]
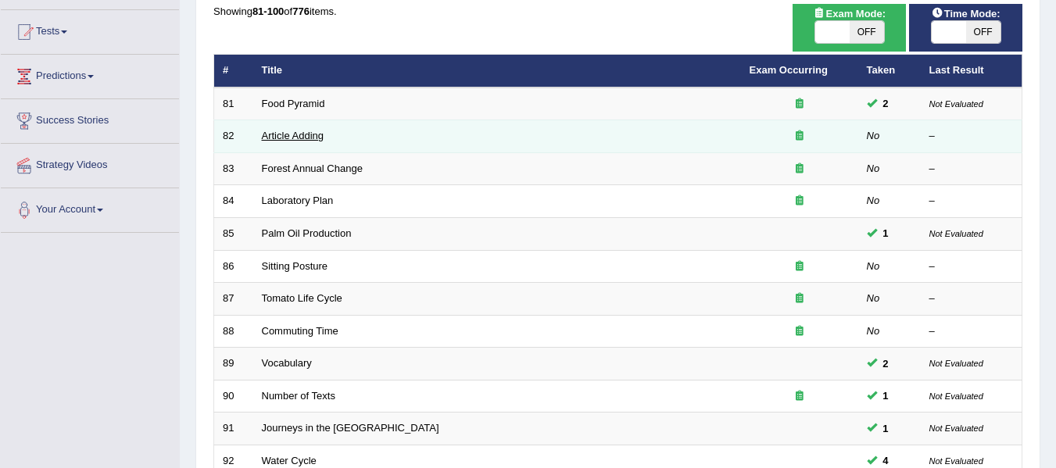
click at [298, 135] on link "Article Adding" at bounding box center [293, 136] width 63 height 12
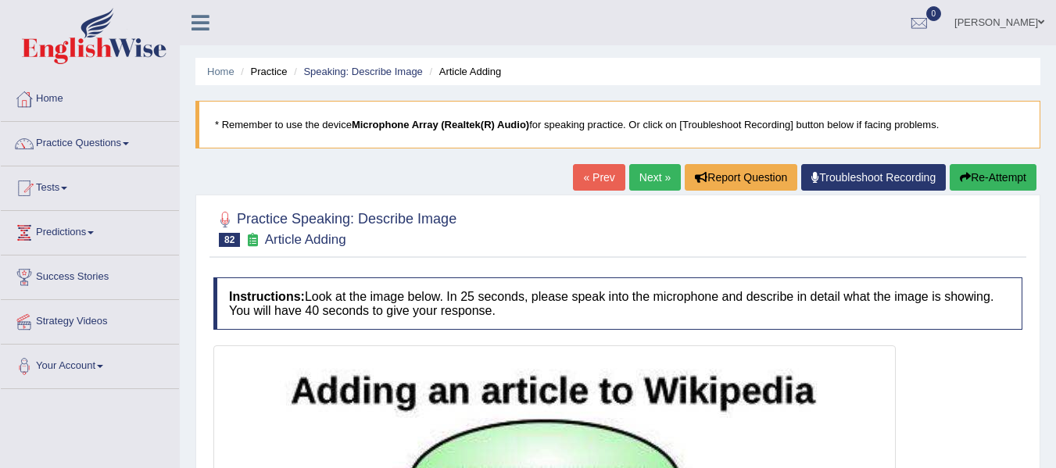
click at [644, 177] on link "Next »" at bounding box center [655, 177] width 52 height 27
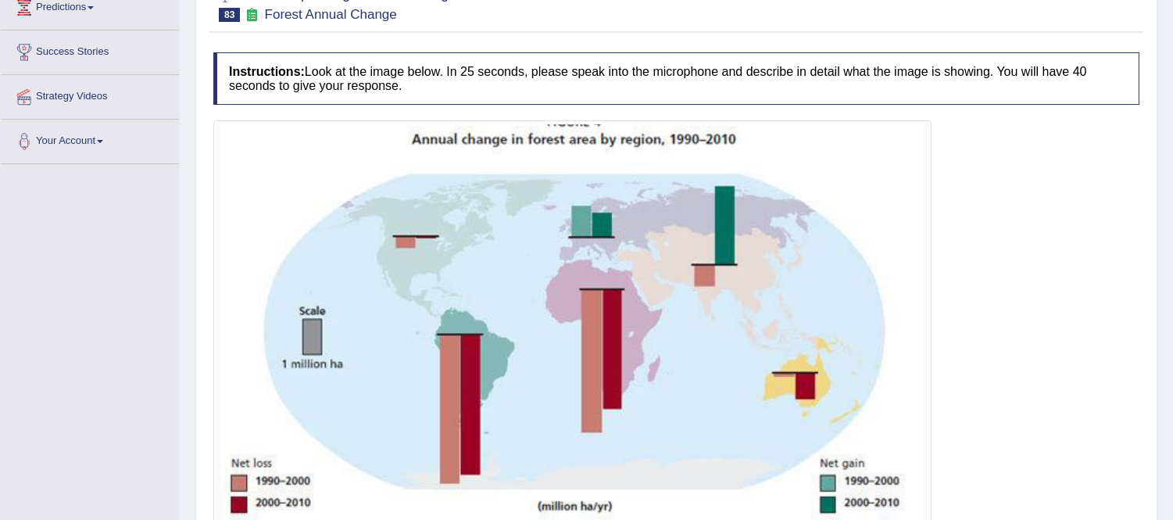
scroll to position [313, 0]
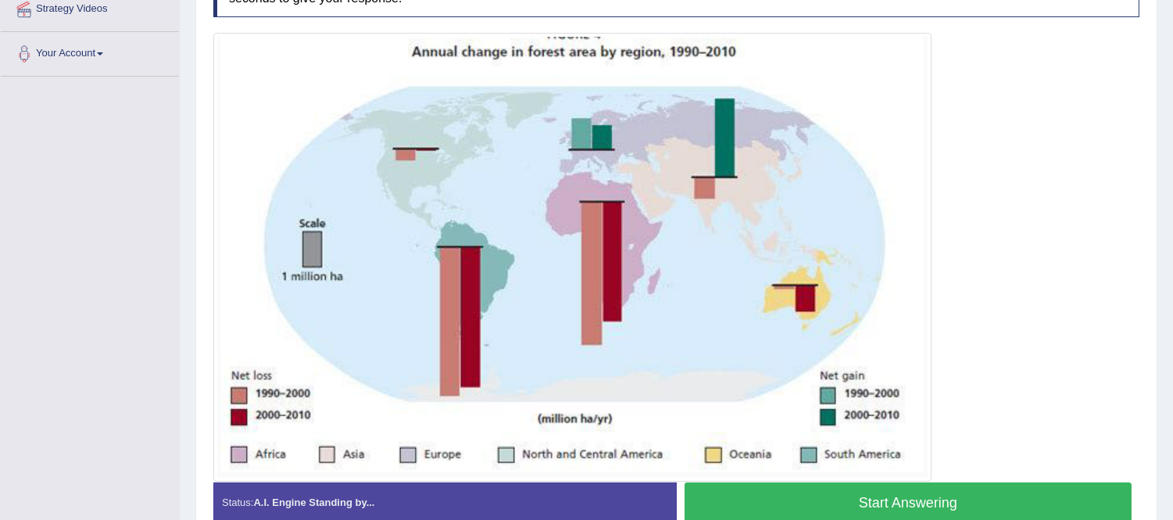
click at [1042, 467] on button "Start Answering" at bounding box center [909, 502] width 448 height 40
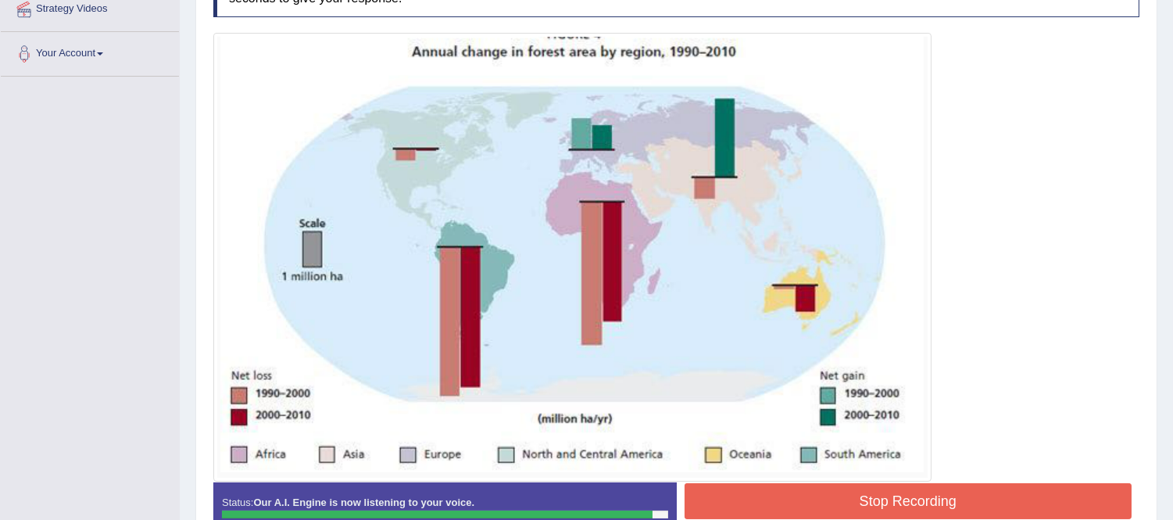
click at [796, 467] on button "Stop Recording" at bounding box center [909, 501] width 448 height 36
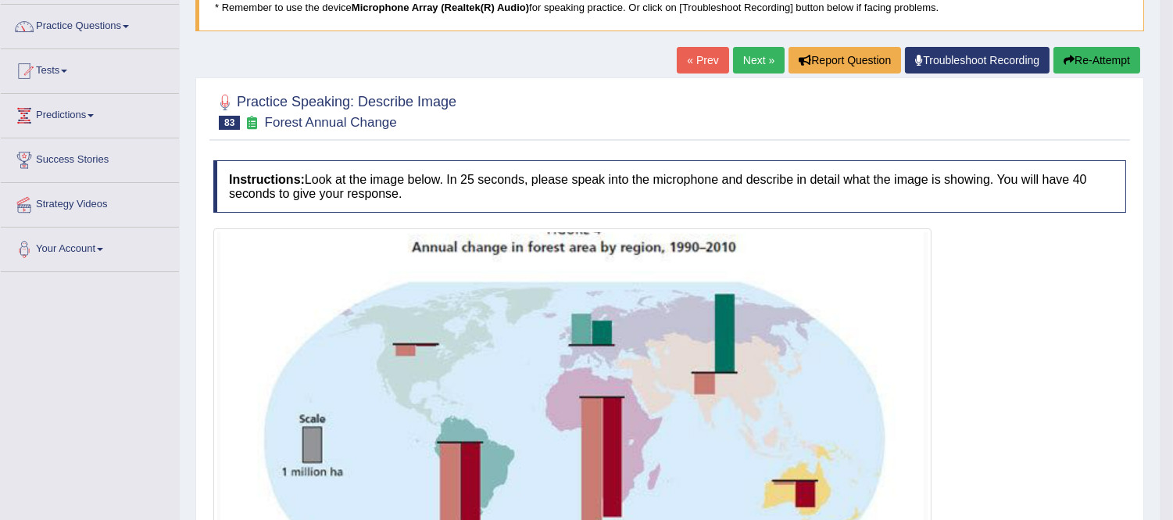
scroll to position [87, 0]
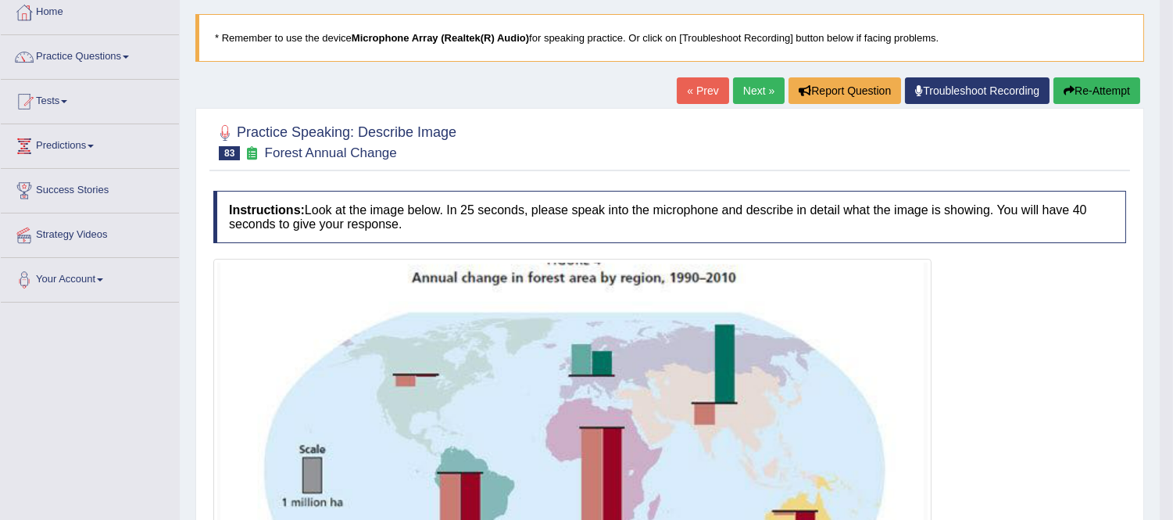
click at [1055, 91] on button "Re-Attempt" at bounding box center [1097, 90] width 87 height 27
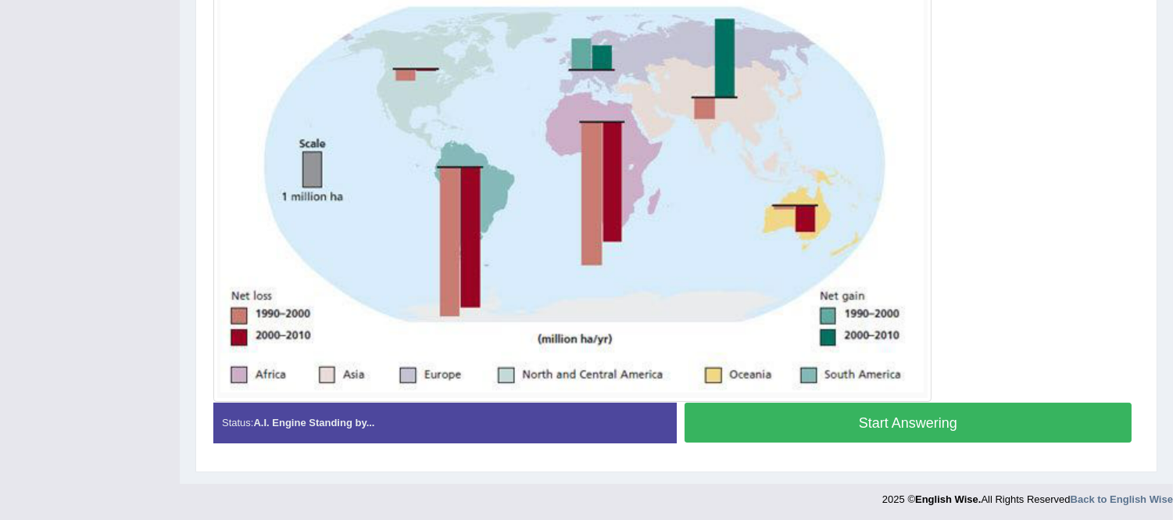
scroll to position [415, 0]
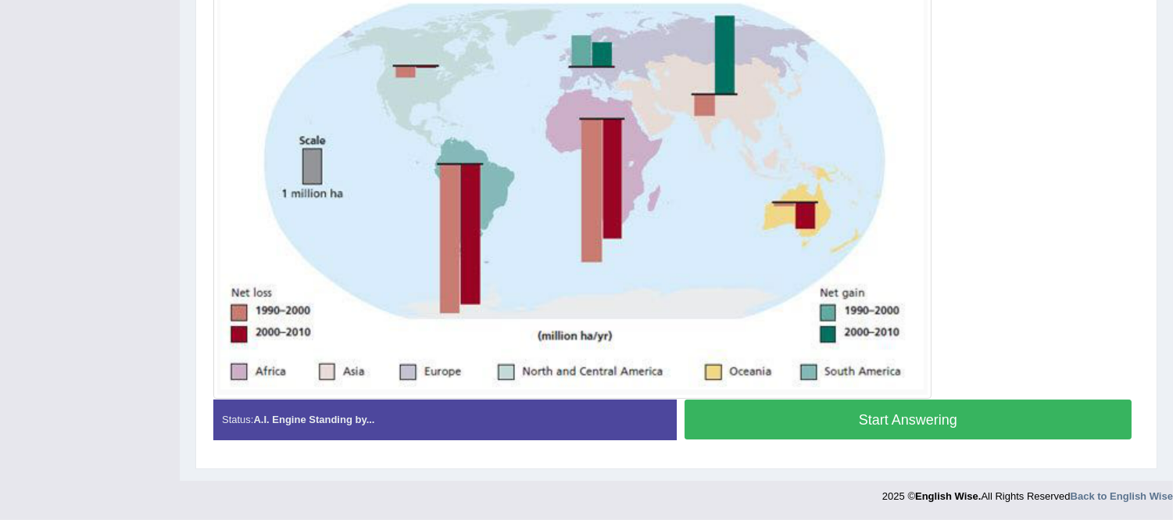
click at [930, 421] on button "Start Answering" at bounding box center [909, 419] width 448 height 40
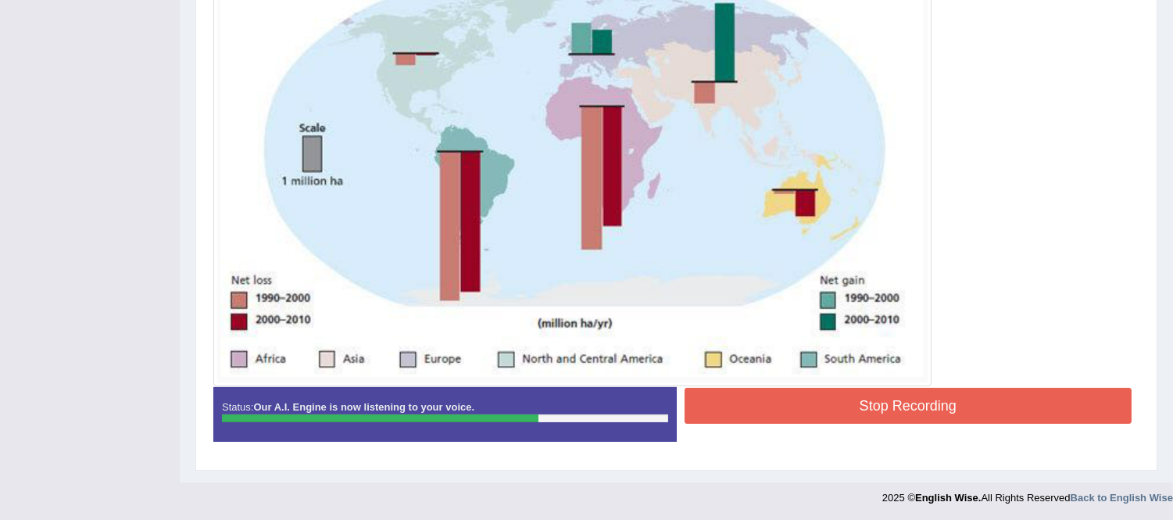
scroll to position [417, 0]
click at [753, 408] on button "Stop Recording" at bounding box center [909, 405] width 448 height 36
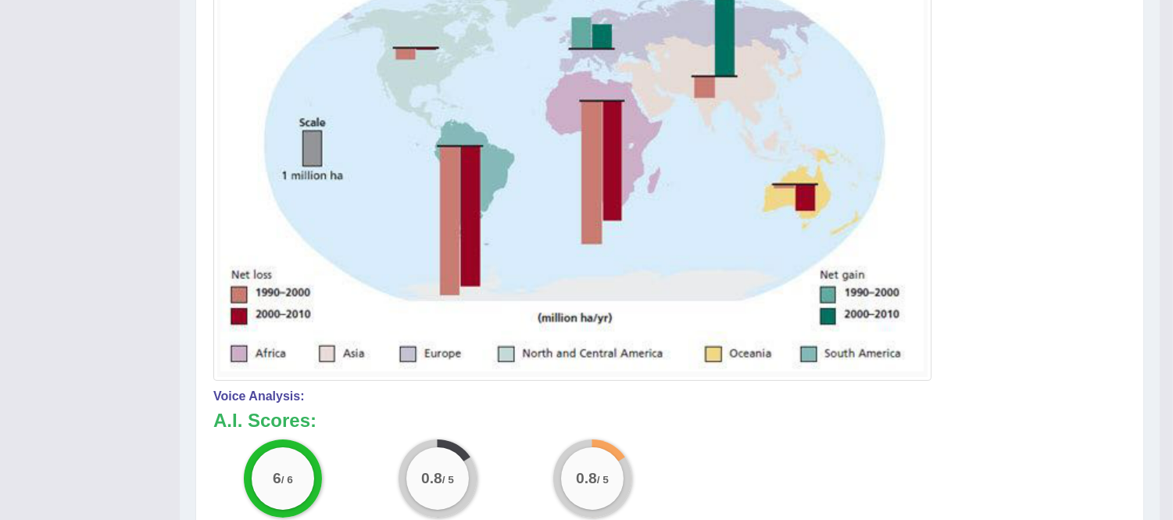
scroll to position [157, 0]
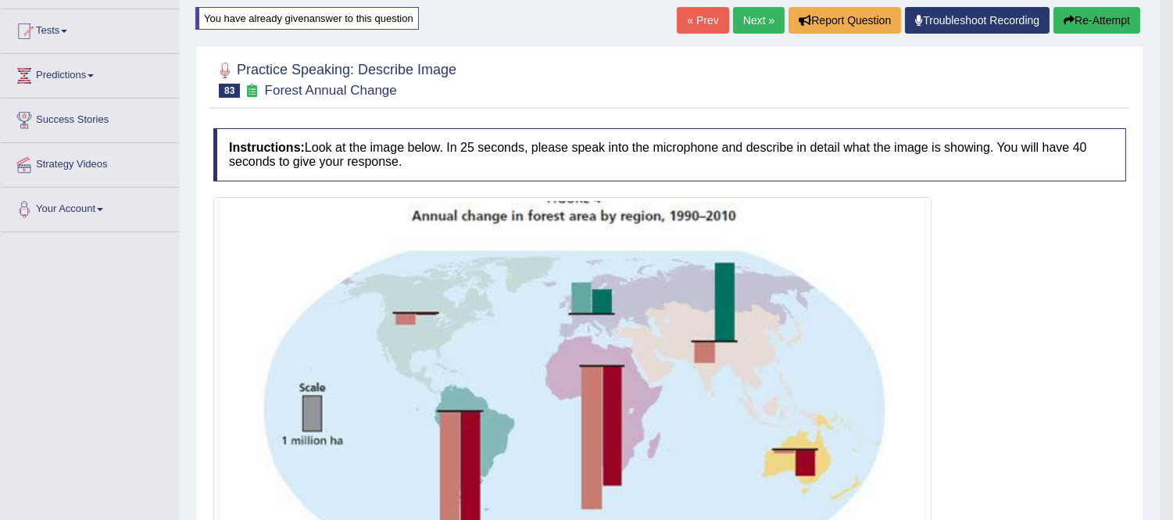
click at [754, 17] on link "Next »" at bounding box center [759, 20] width 52 height 27
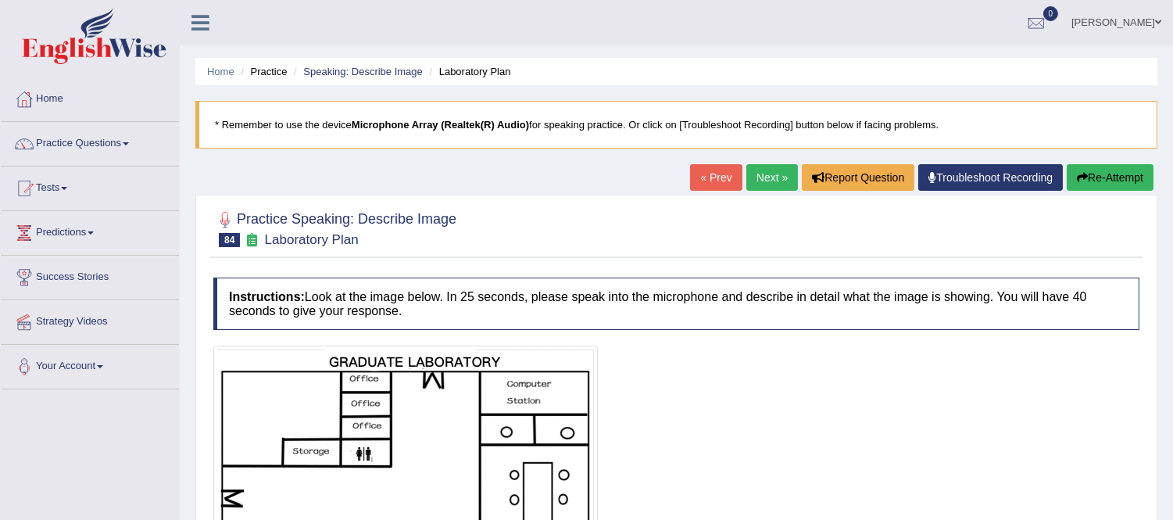
click at [747, 164] on link "Next »" at bounding box center [773, 177] width 52 height 27
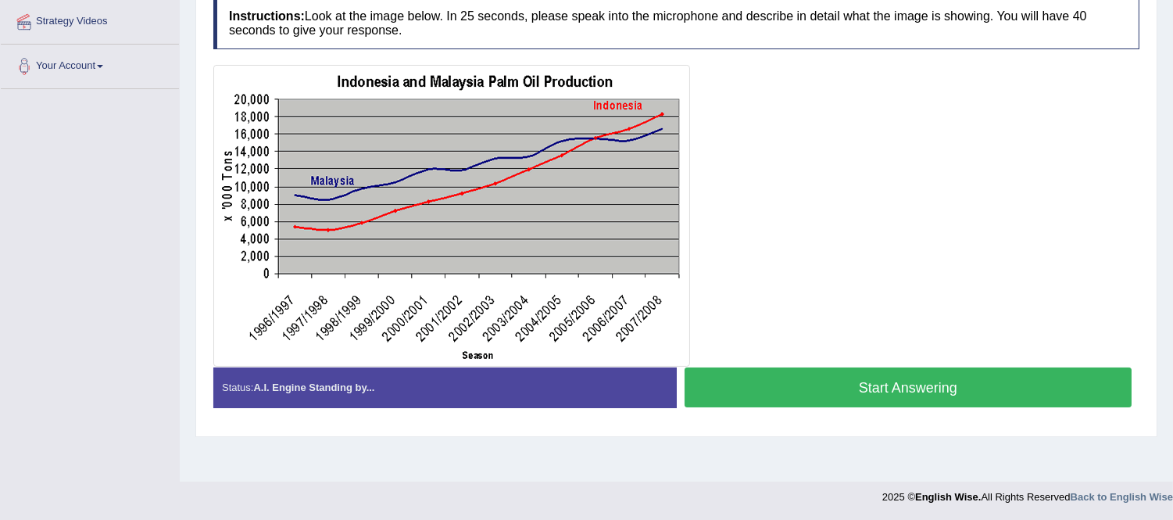
scroll to position [300, 0]
click at [792, 395] on button "Start Answering" at bounding box center [909, 387] width 448 height 40
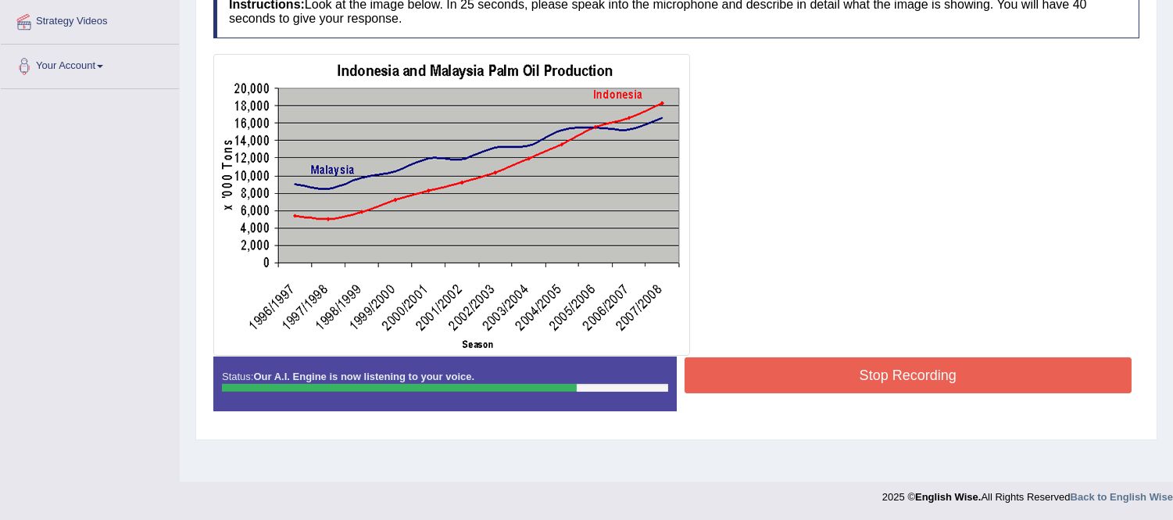
click at [821, 379] on button "Stop Recording" at bounding box center [909, 375] width 448 height 36
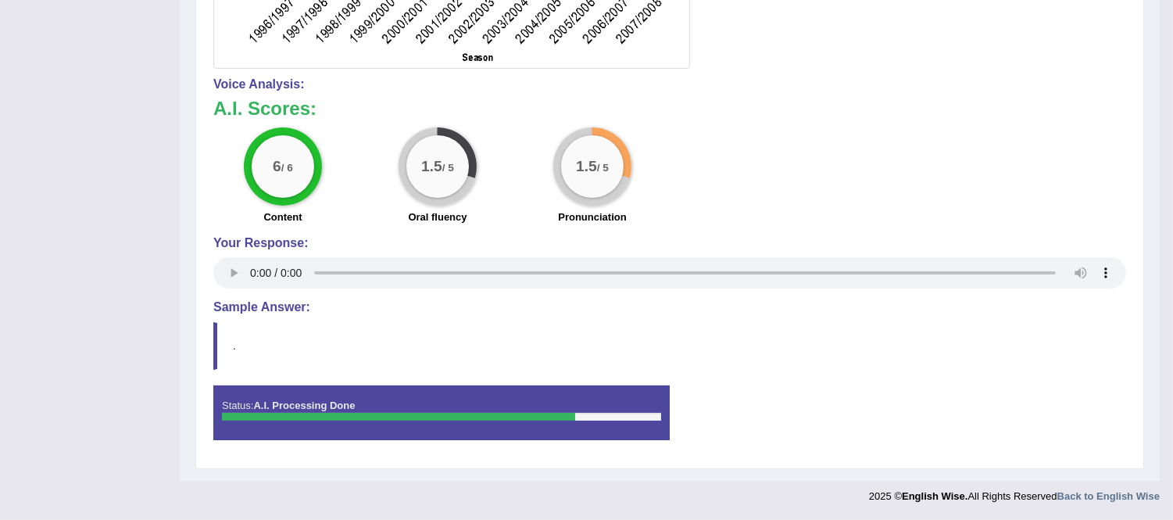
scroll to position [66, 0]
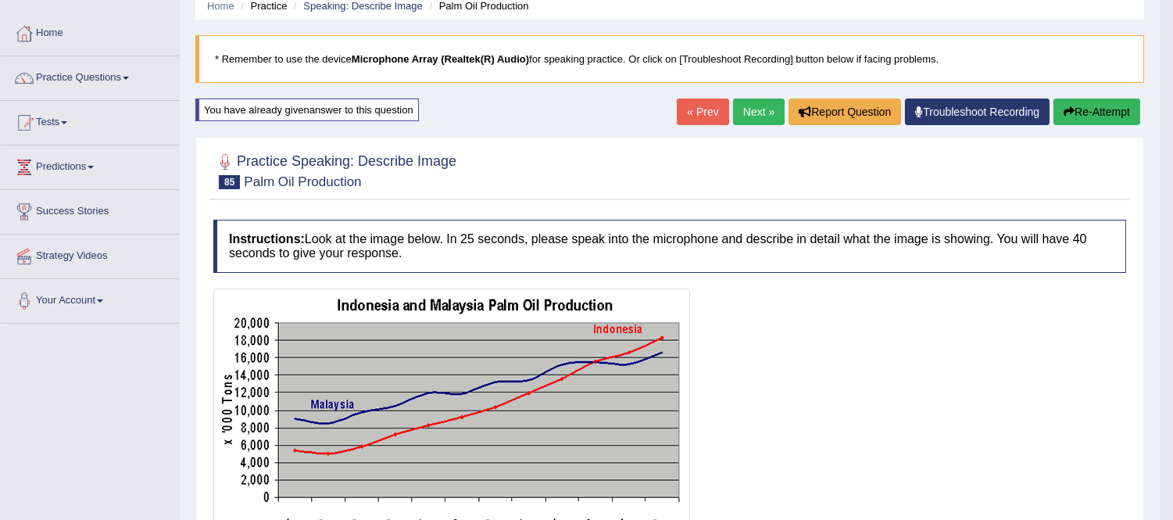
click at [1098, 106] on button "Re-Attempt" at bounding box center [1097, 112] width 87 height 27
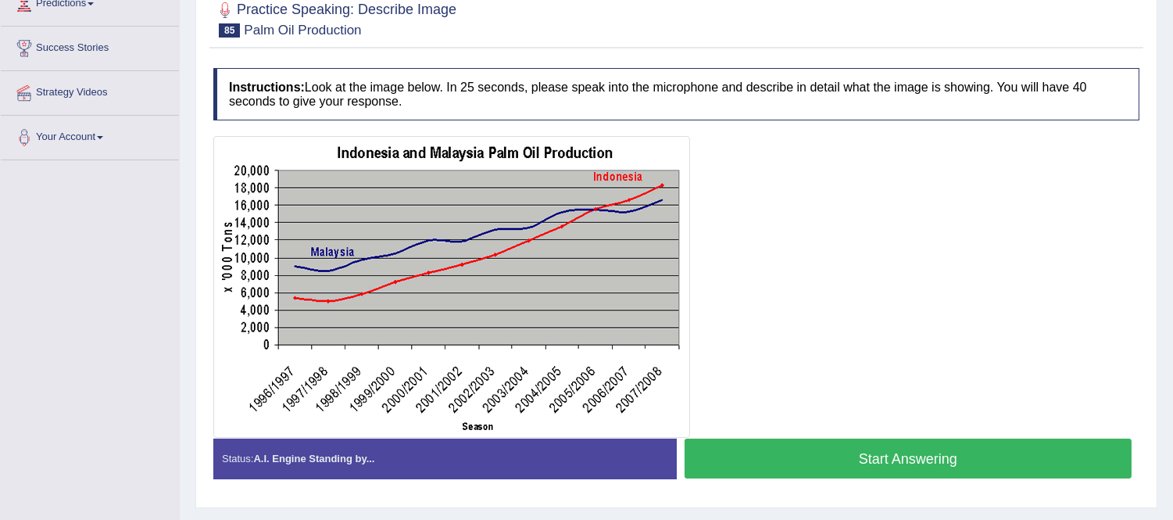
scroll to position [239, 0]
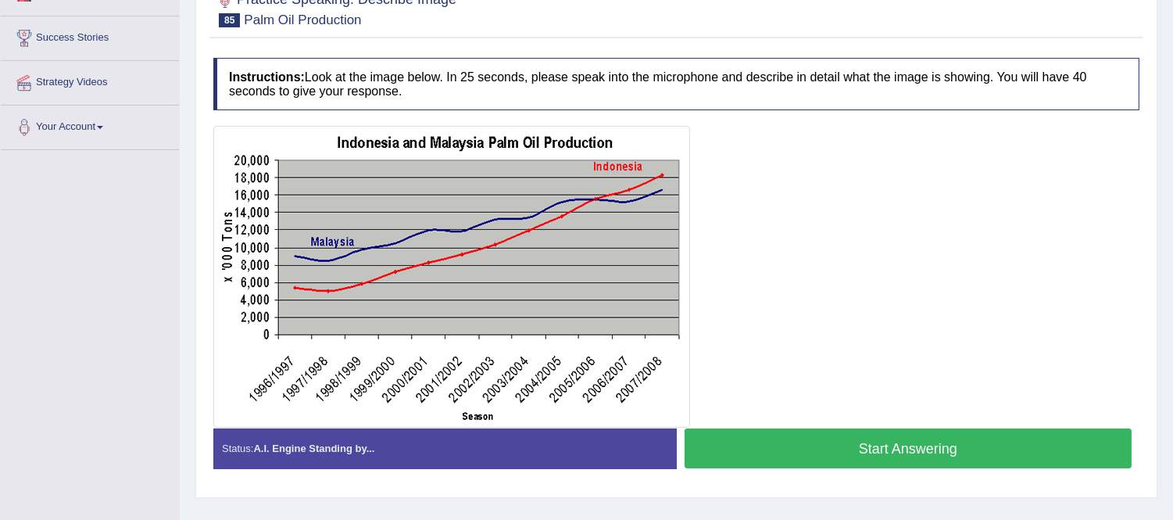
click at [840, 448] on button "Start Answering" at bounding box center [909, 448] width 448 height 40
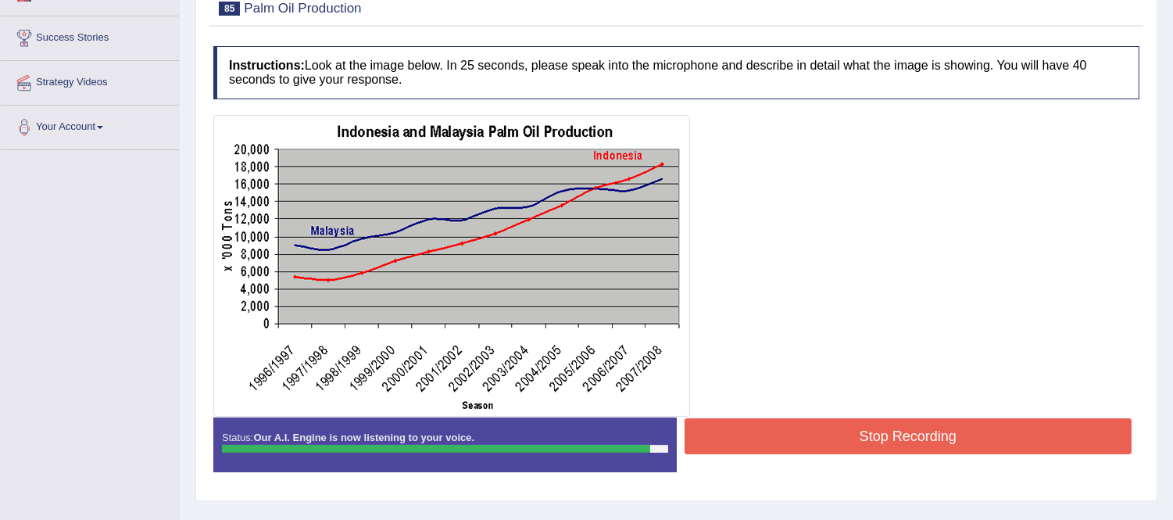
click at [826, 428] on button "Stop Recording" at bounding box center [909, 436] width 448 height 36
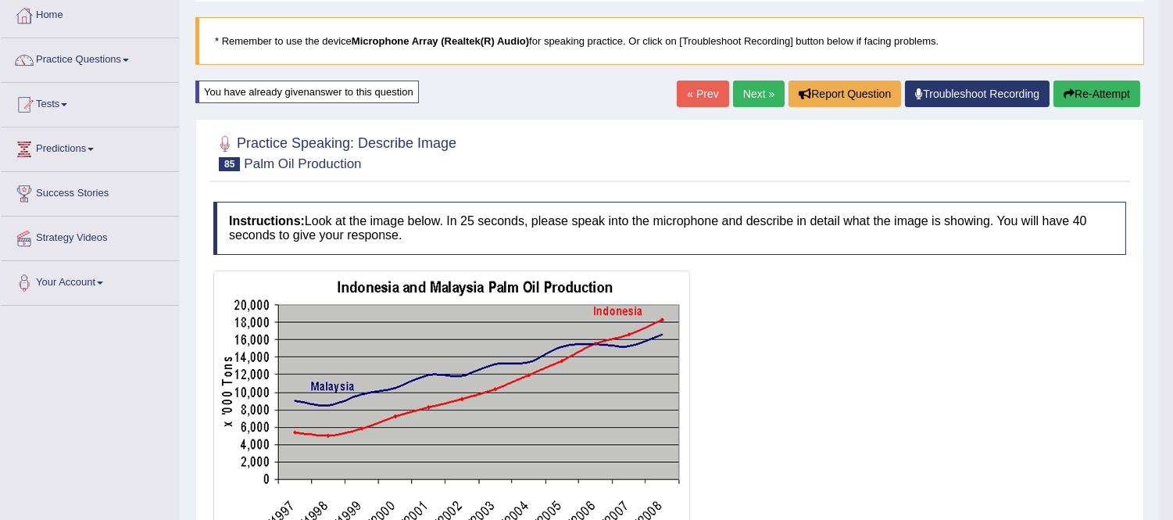
scroll to position [66, 0]
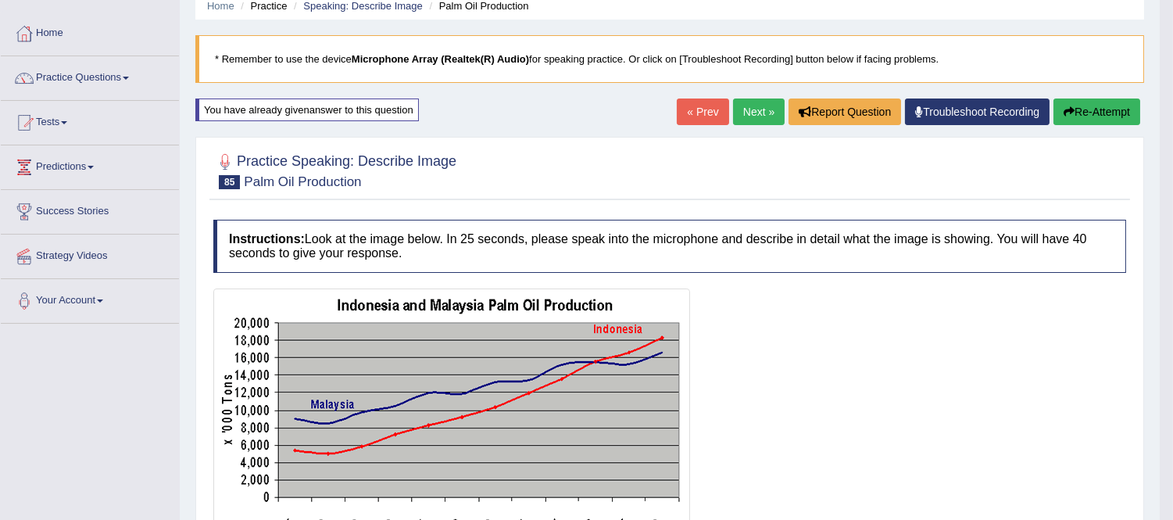
click at [751, 108] on link "Next »" at bounding box center [759, 112] width 52 height 27
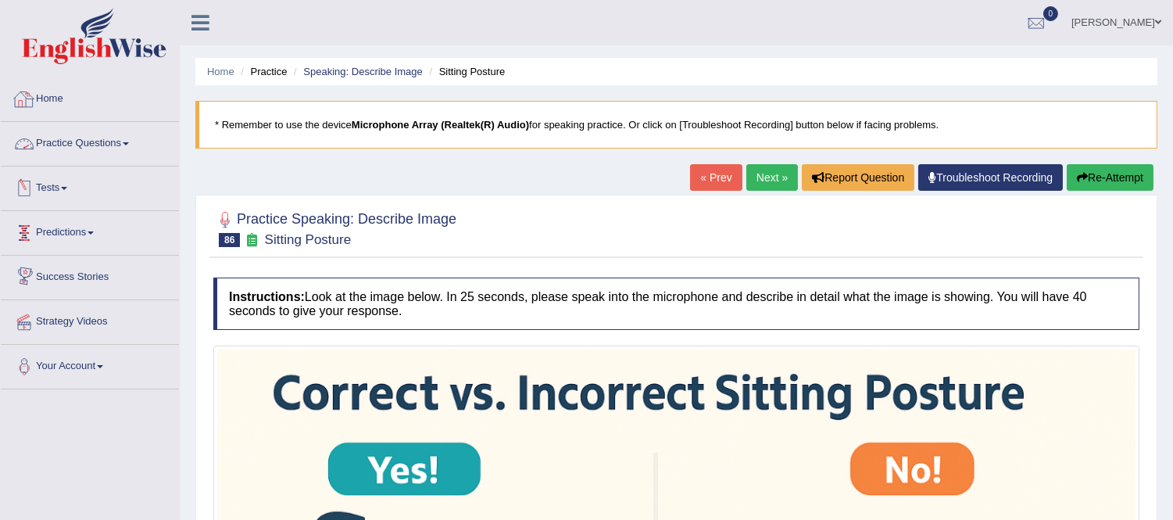
click at [126, 145] on link "Practice Questions" at bounding box center [90, 141] width 178 height 39
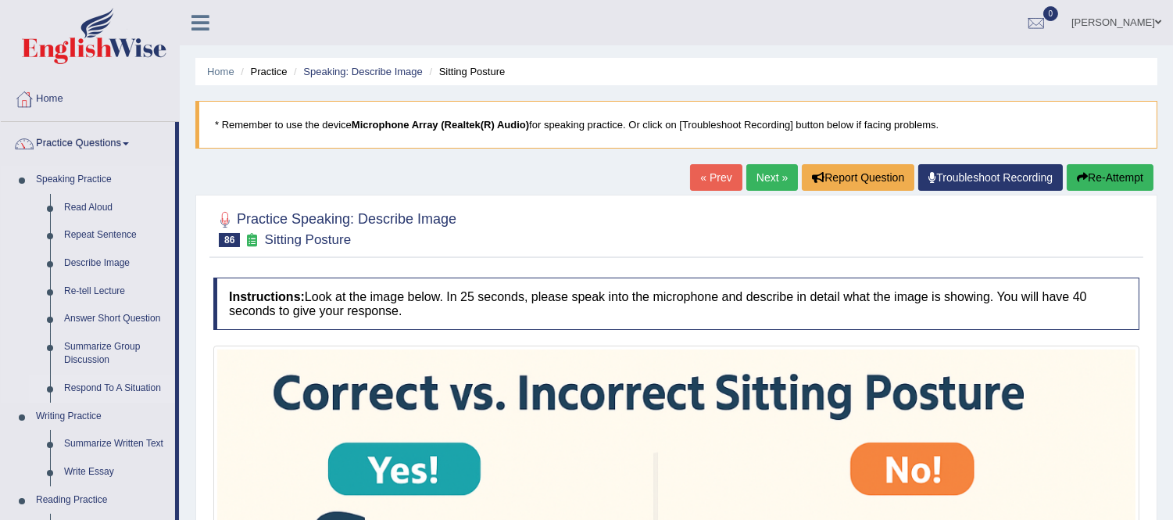
click at [121, 389] on link "Respond To A Situation" at bounding box center [116, 388] width 118 height 28
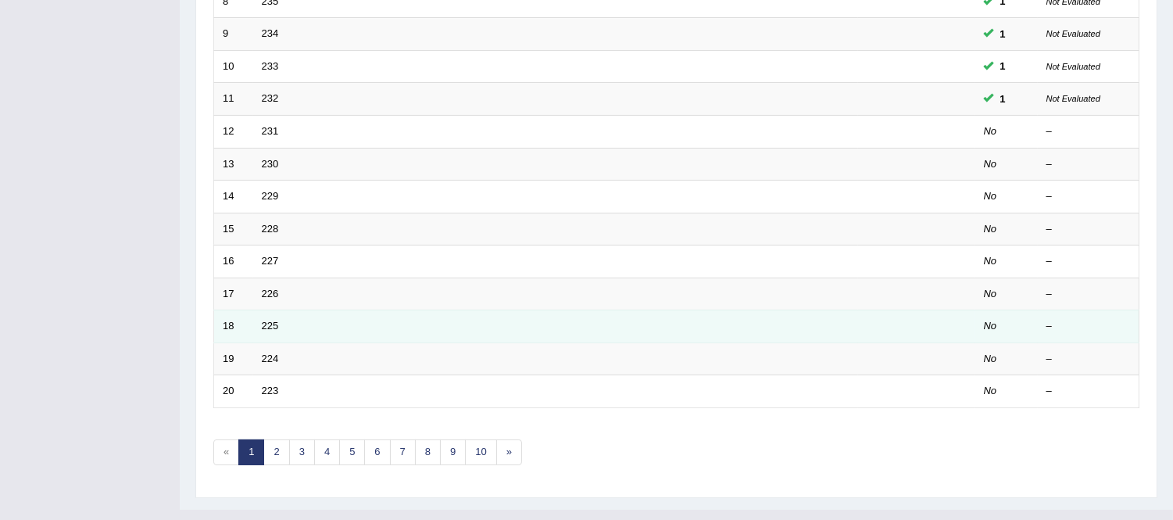
scroll to position [514, 0]
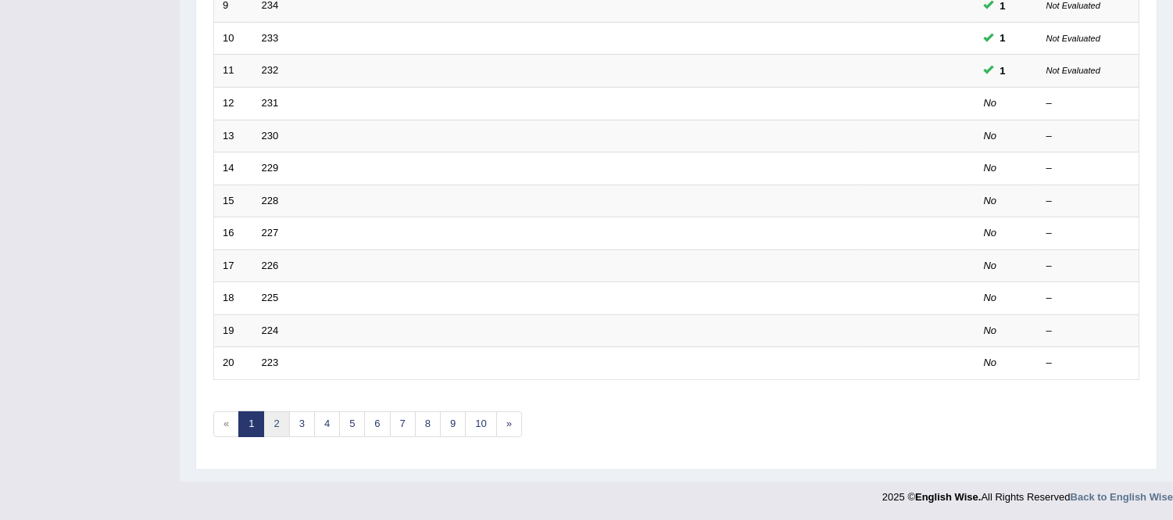
click at [271, 430] on link "2" at bounding box center [276, 424] width 26 height 26
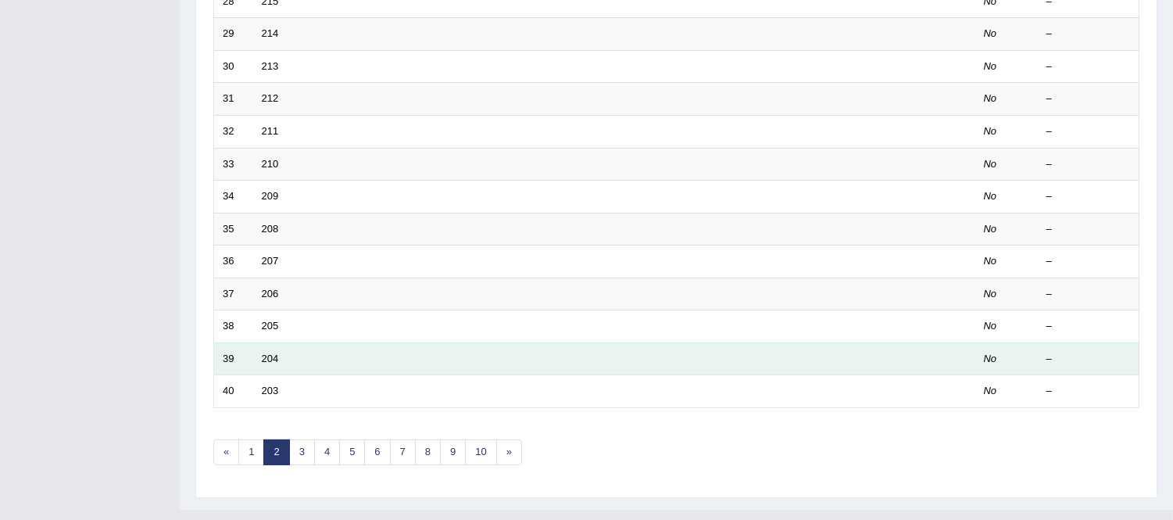
scroll to position [514, 0]
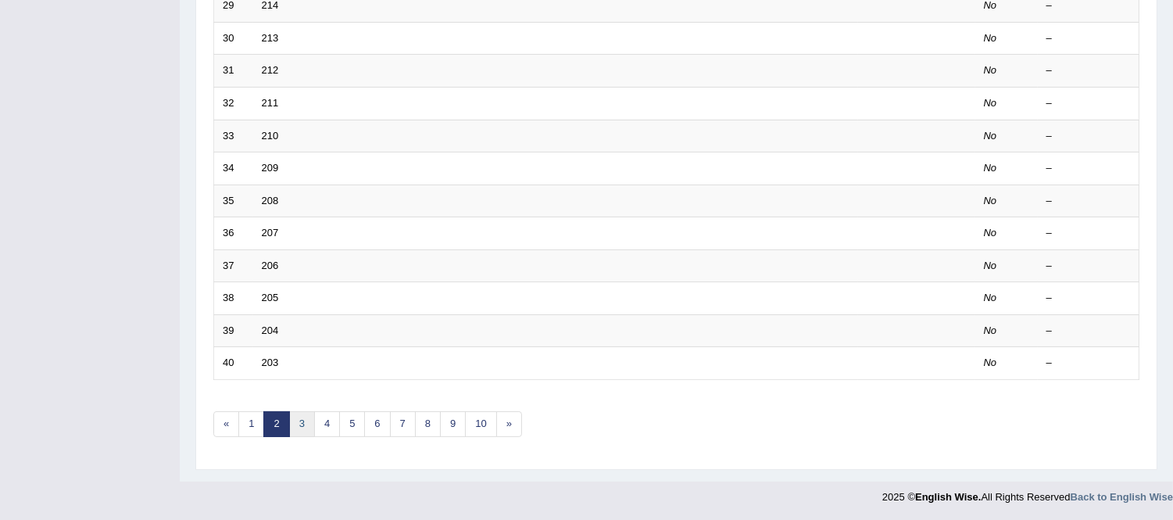
click at [303, 421] on link "3" at bounding box center [302, 424] width 26 height 26
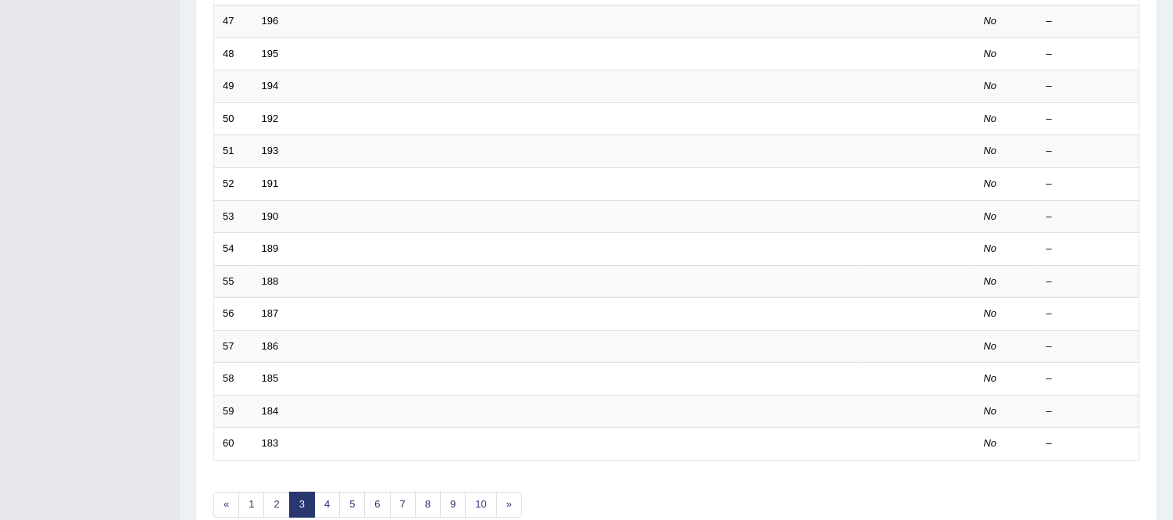
scroll to position [514, 0]
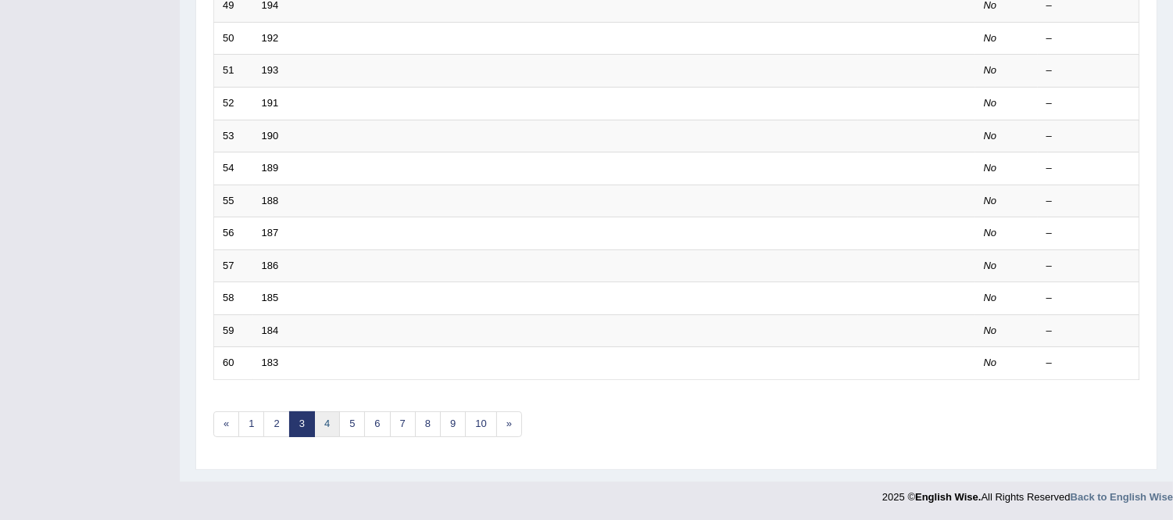
click at [326, 424] on link "4" at bounding box center [327, 424] width 26 height 26
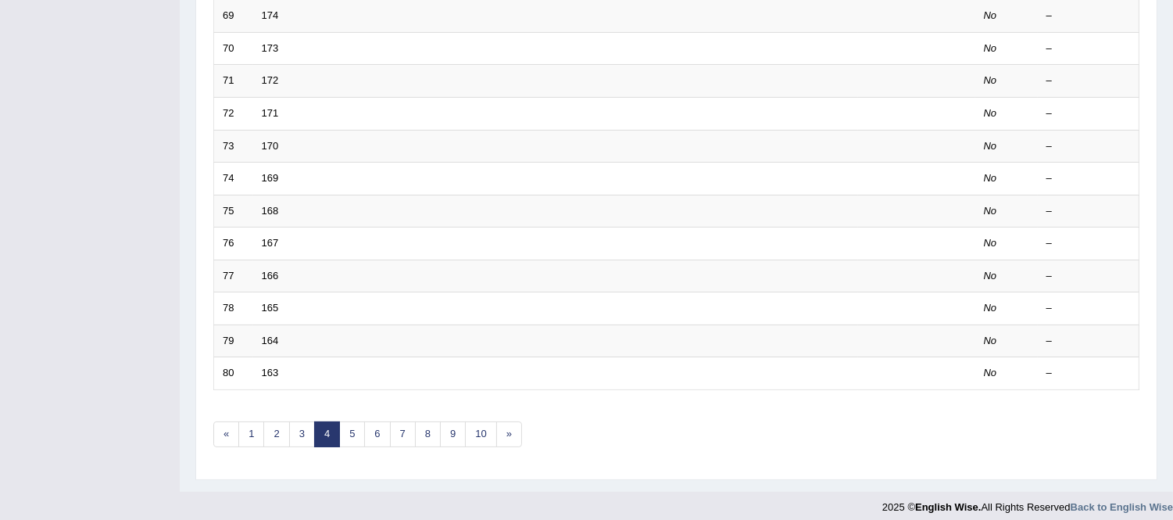
scroll to position [514, 0]
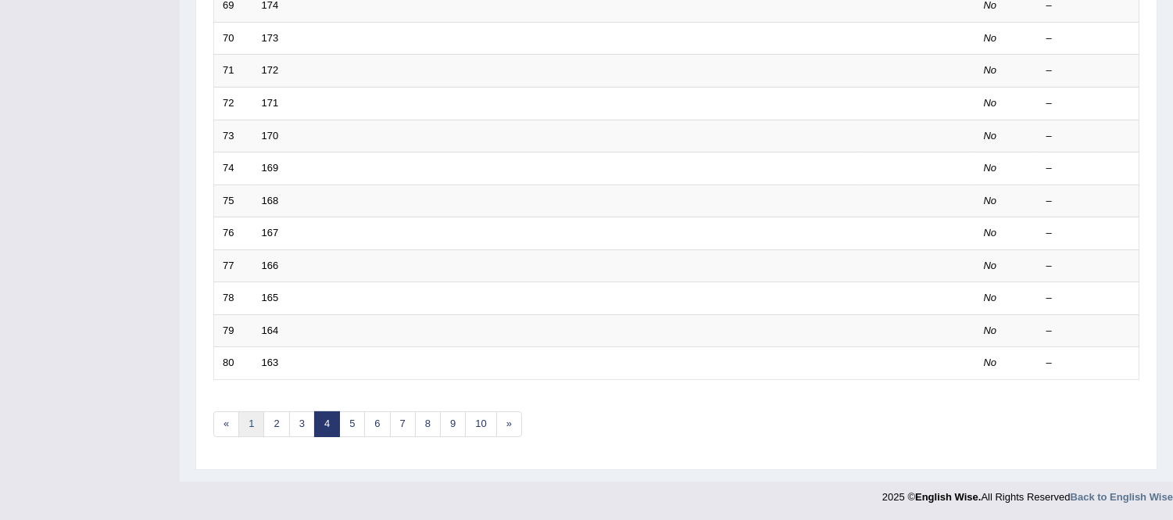
click at [244, 421] on link "1" at bounding box center [251, 424] width 26 height 26
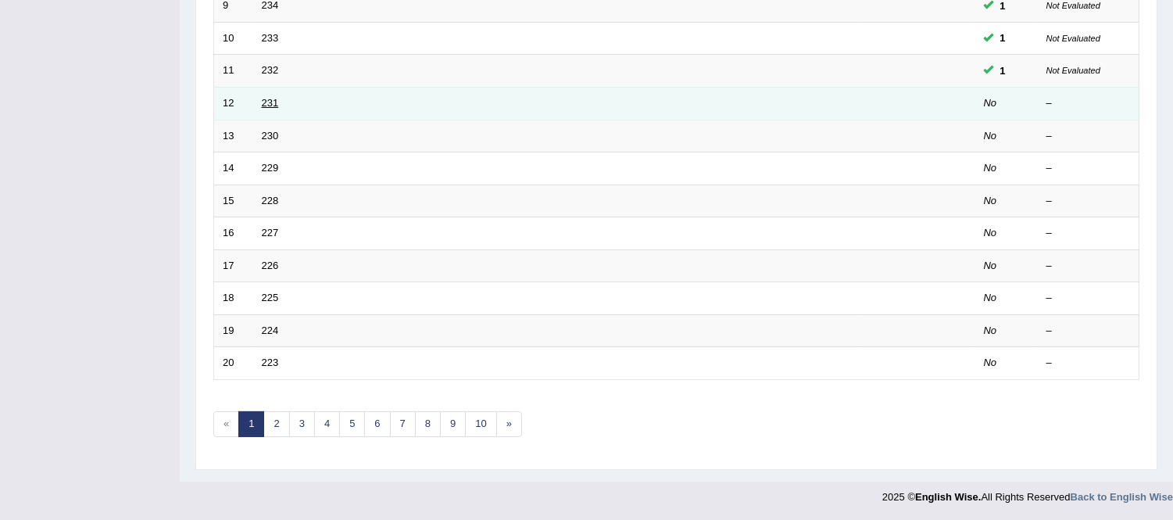
click at [275, 105] on link "231" at bounding box center [270, 103] width 17 height 12
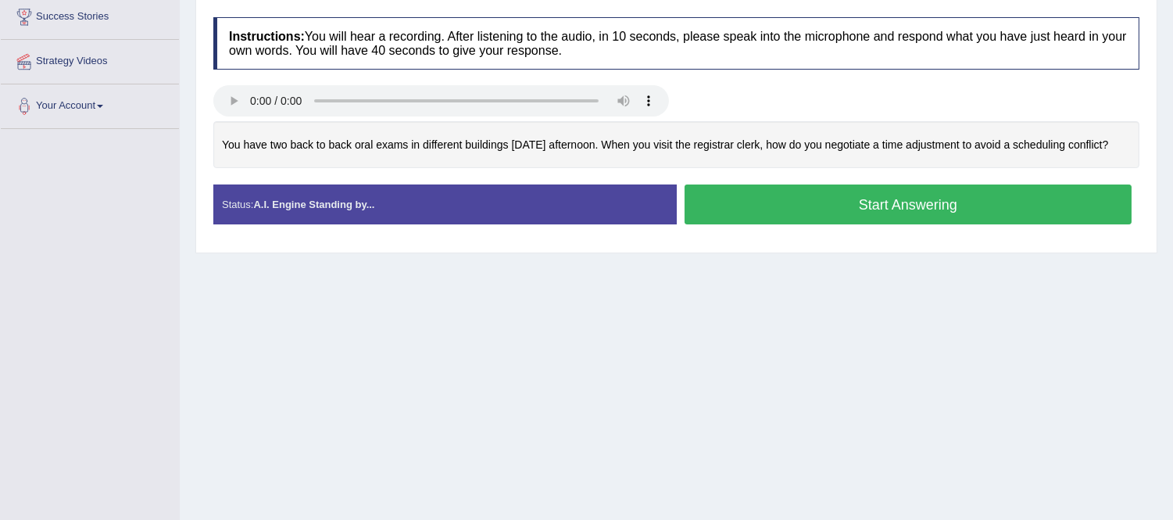
scroll to position [260, 0]
click at [800, 216] on button "Start Answering" at bounding box center [909, 204] width 448 height 40
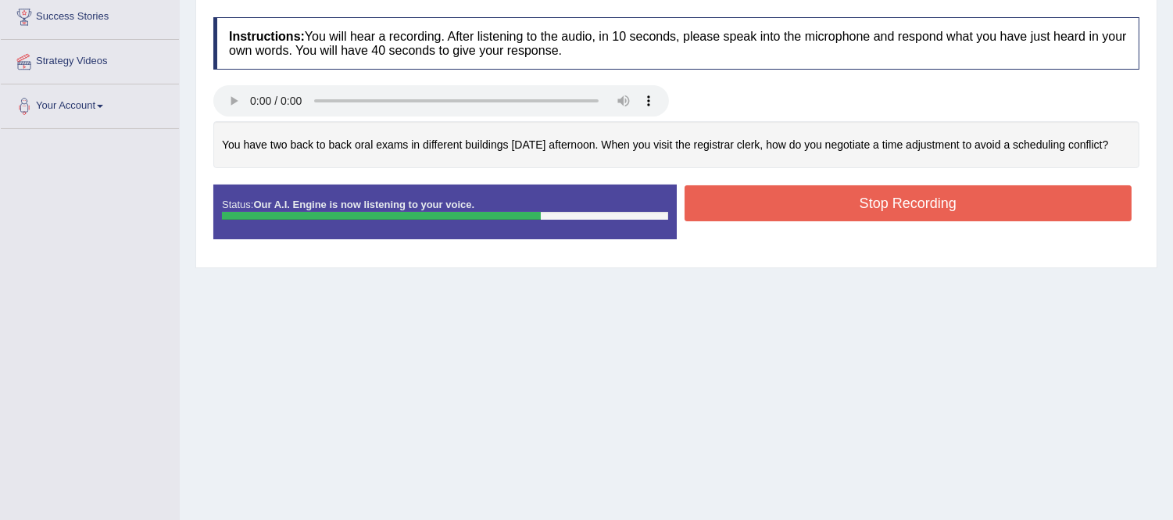
click at [743, 215] on button "Stop Recording" at bounding box center [909, 203] width 448 height 36
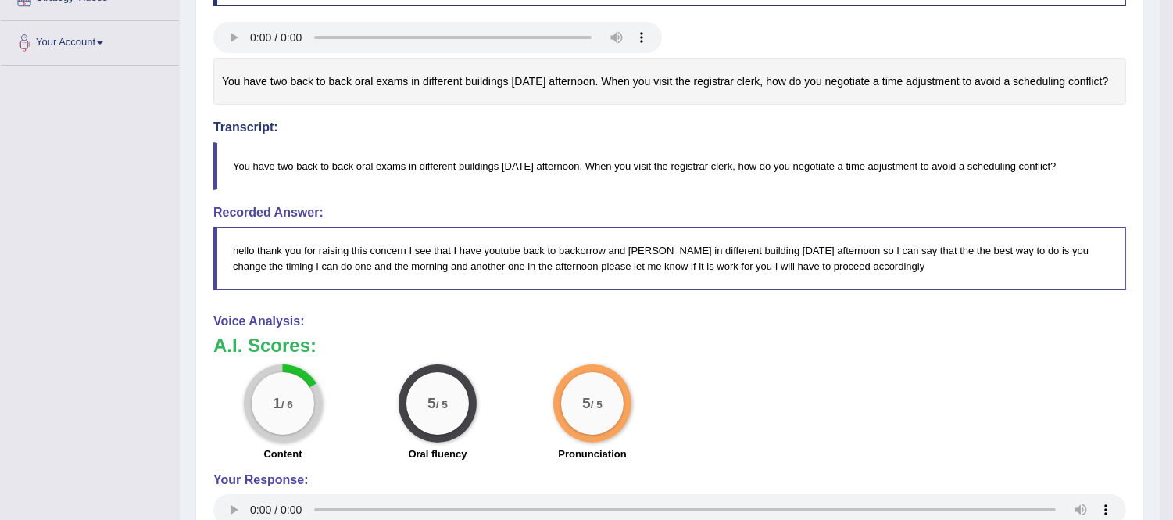
scroll to position [56, 0]
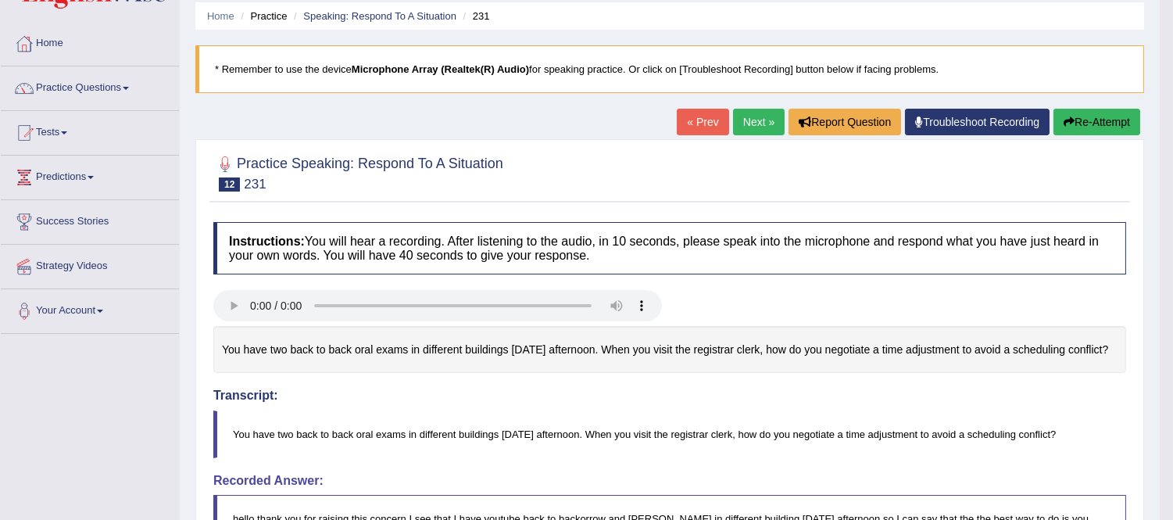
click at [761, 123] on link "Next »" at bounding box center [759, 122] width 52 height 27
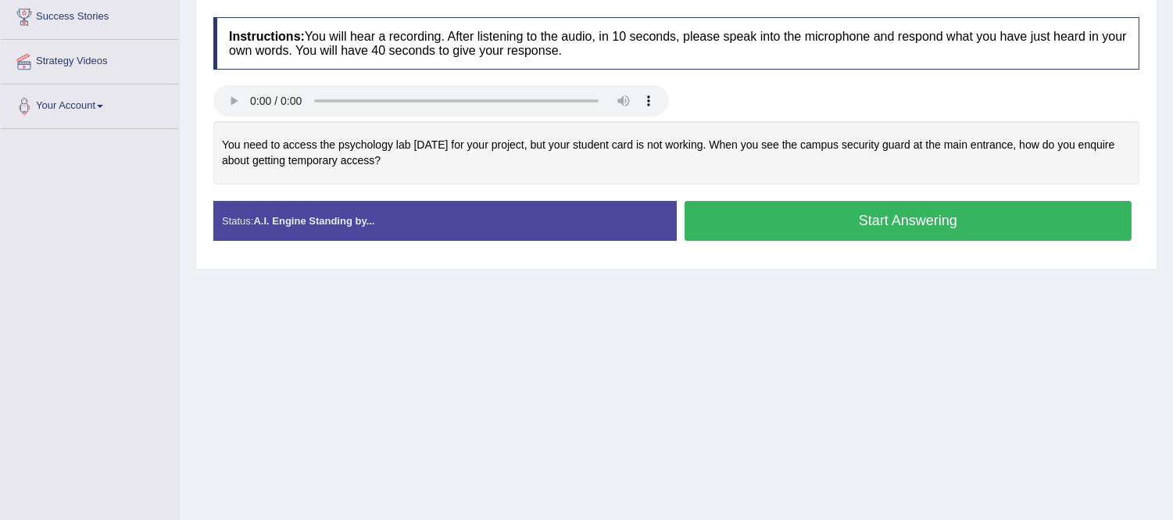
click at [799, 233] on button "Start Answering" at bounding box center [909, 221] width 448 height 40
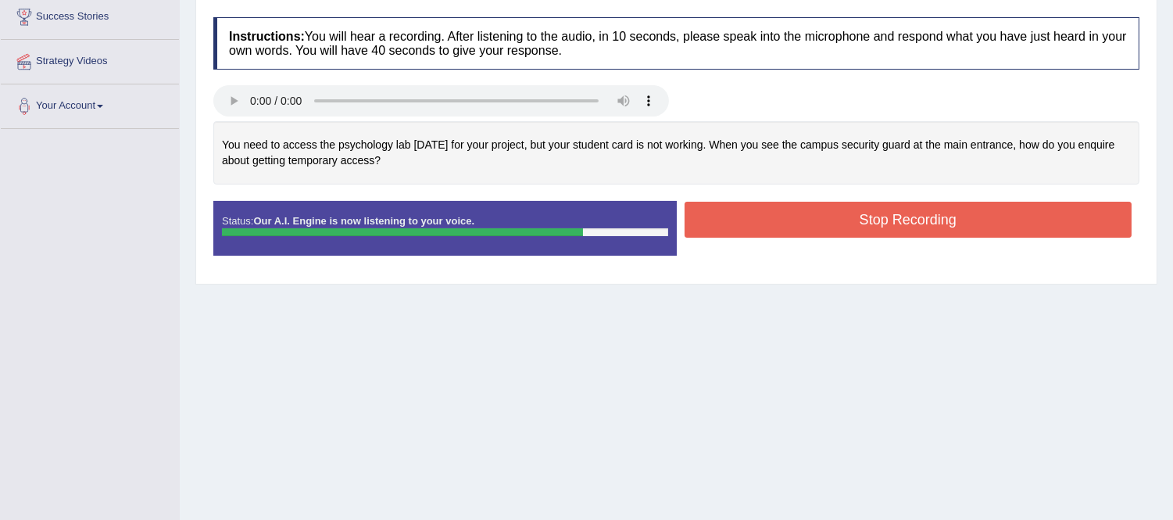
click at [829, 229] on button "Stop Recording" at bounding box center [909, 220] width 448 height 36
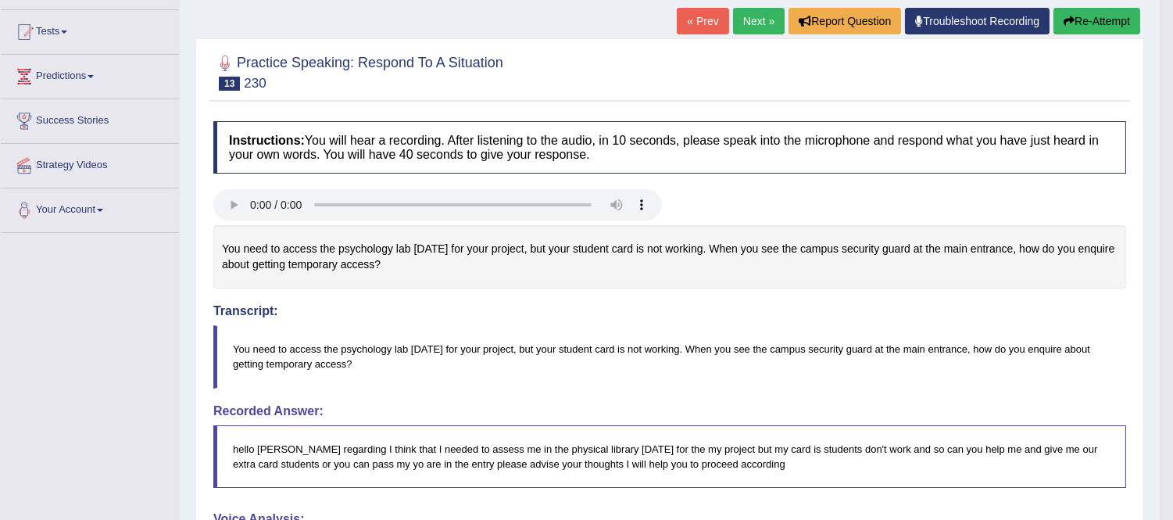
scroll to position [70, 0]
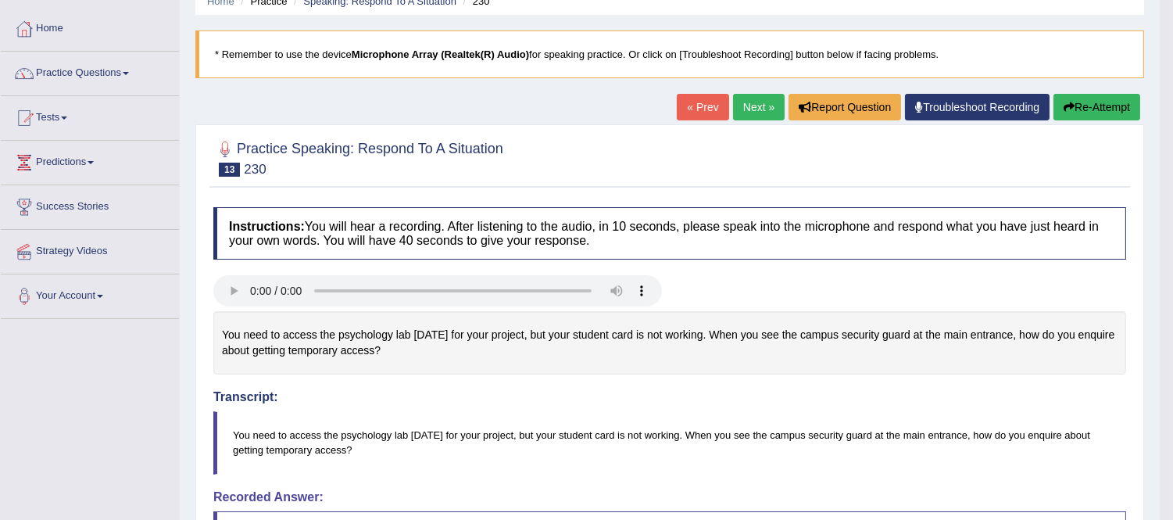
click at [754, 102] on link "Next »" at bounding box center [759, 107] width 52 height 27
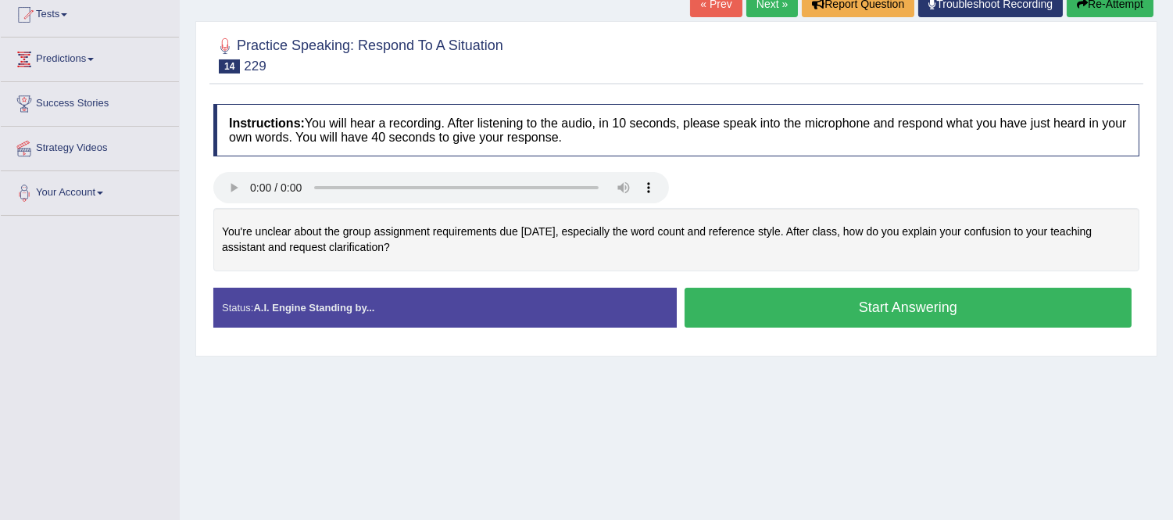
click at [768, 310] on button "Start Answering" at bounding box center [909, 308] width 448 height 40
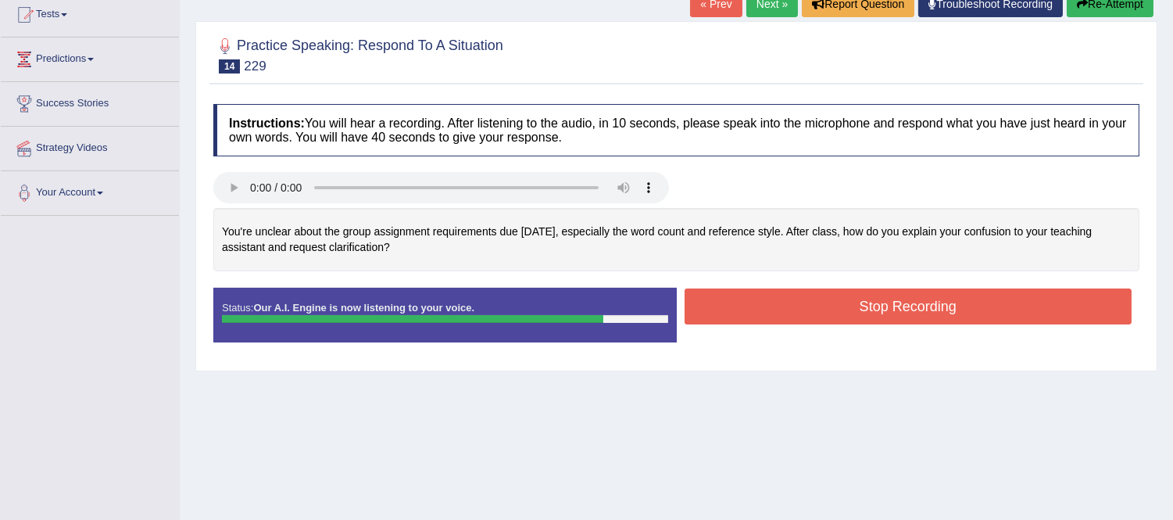
click at [783, 302] on button "Stop Recording" at bounding box center [909, 306] width 448 height 36
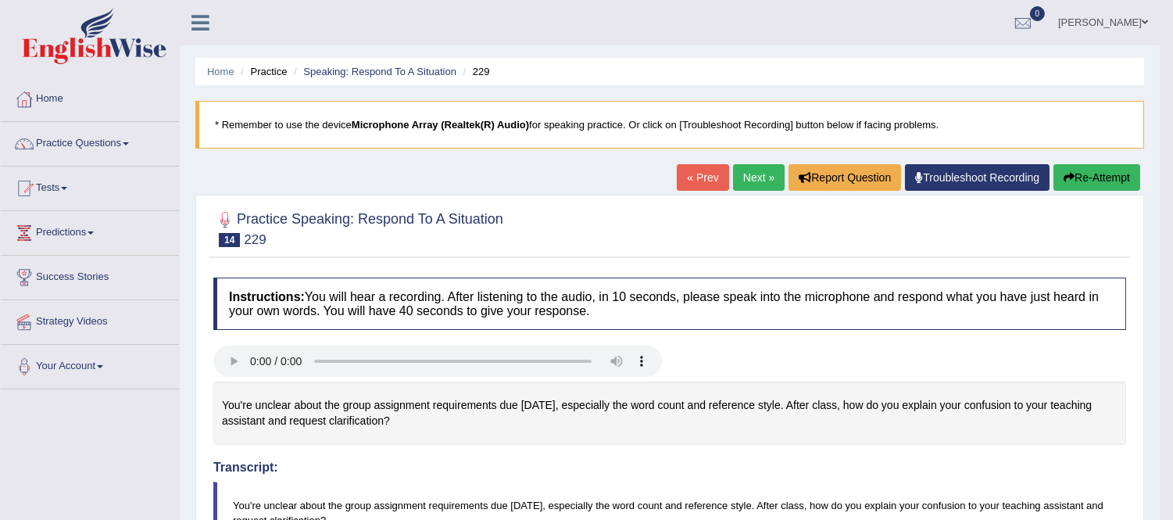
click at [753, 174] on link "Next »" at bounding box center [759, 177] width 52 height 27
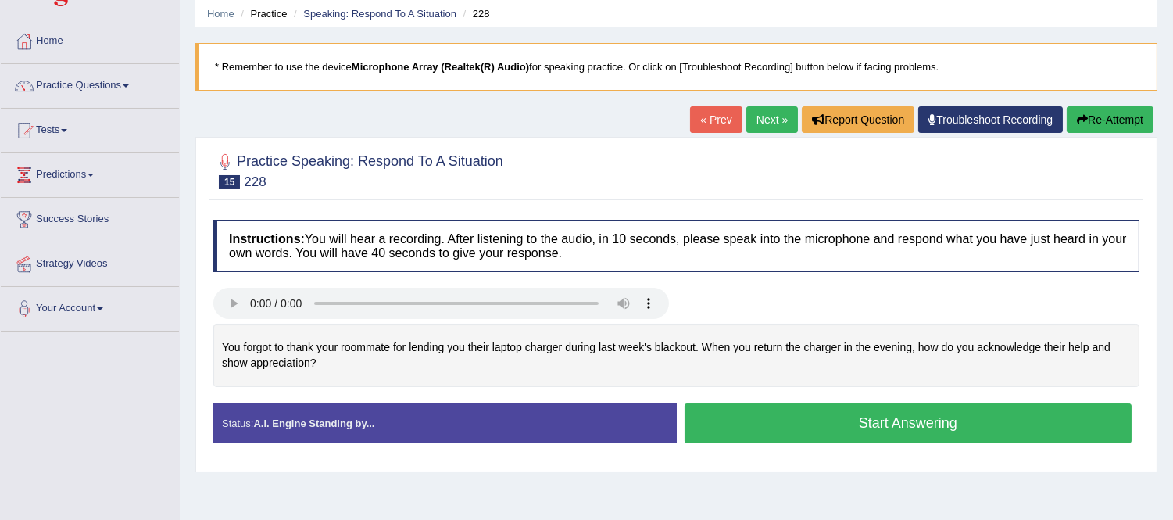
scroll to position [87, 0]
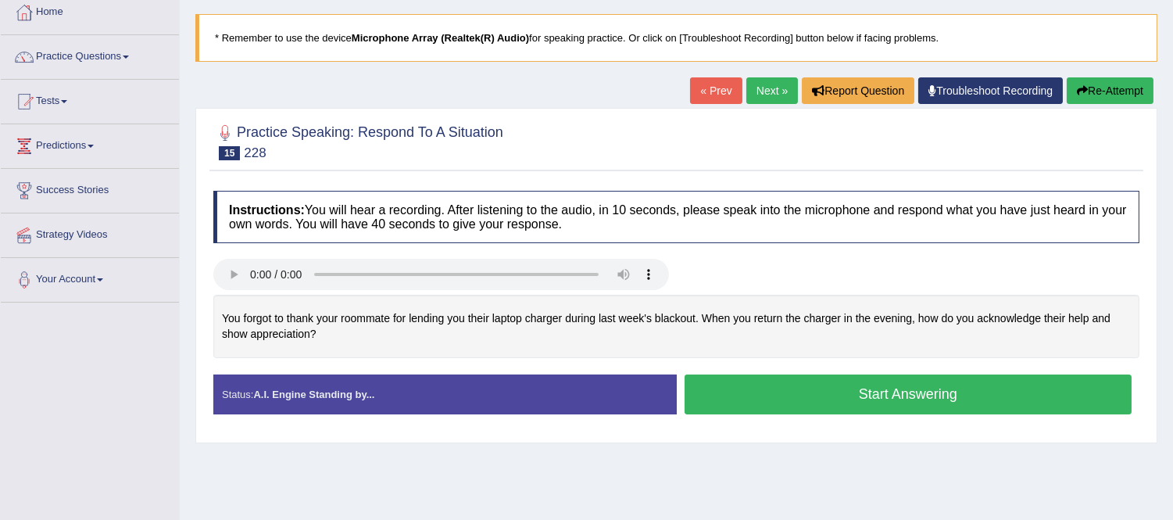
click at [736, 396] on button "Start Answering" at bounding box center [909, 394] width 448 height 40
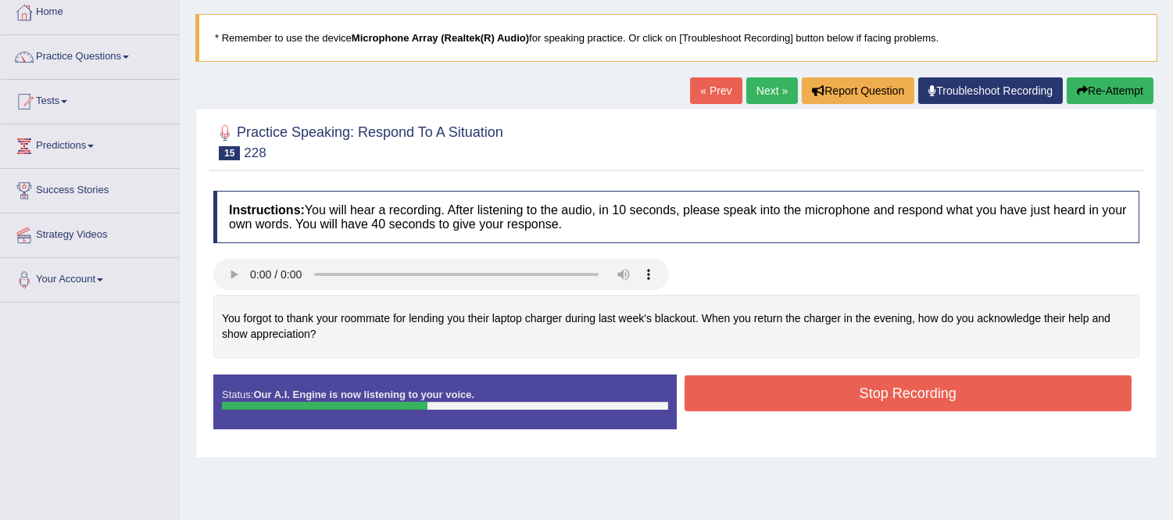
click at [801, 385] on button "Stop Recording" at bounding box center [909, 393] width 448 height 36
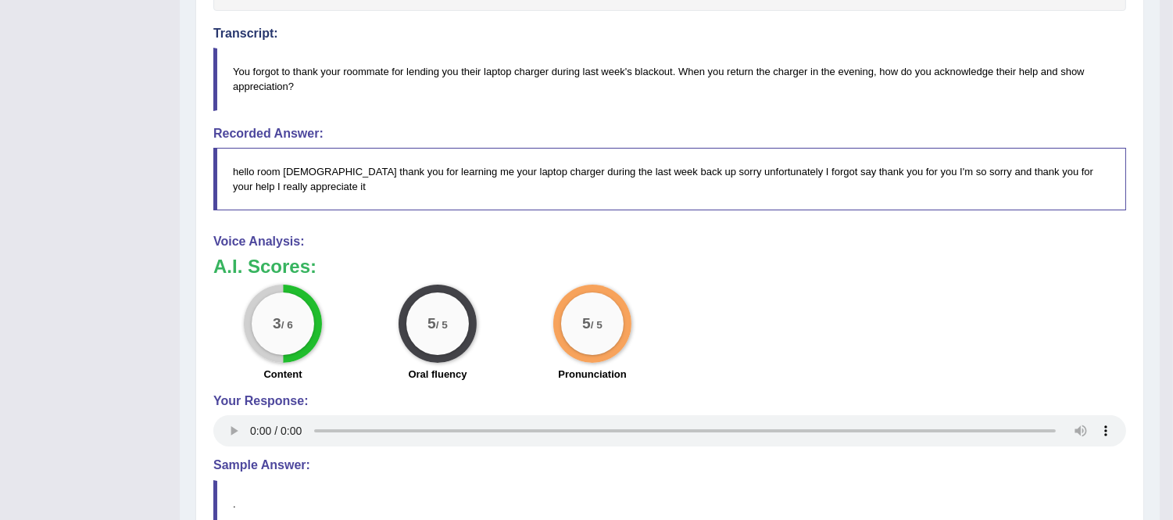
scroll to position [0, 0]
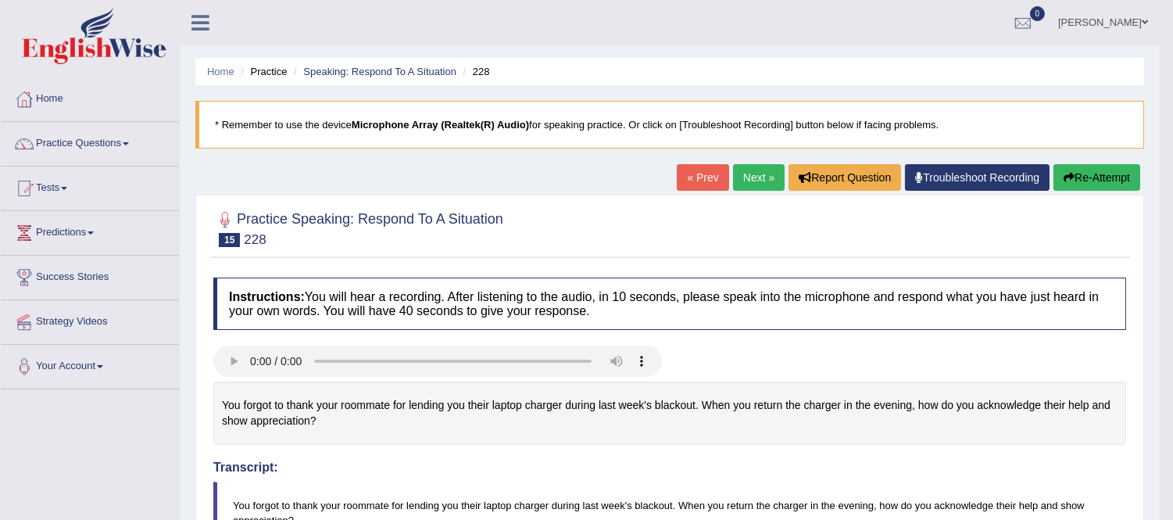
click at [684, 170] on link "« Prev" at bounding box center [703, 177] width 52 height 27
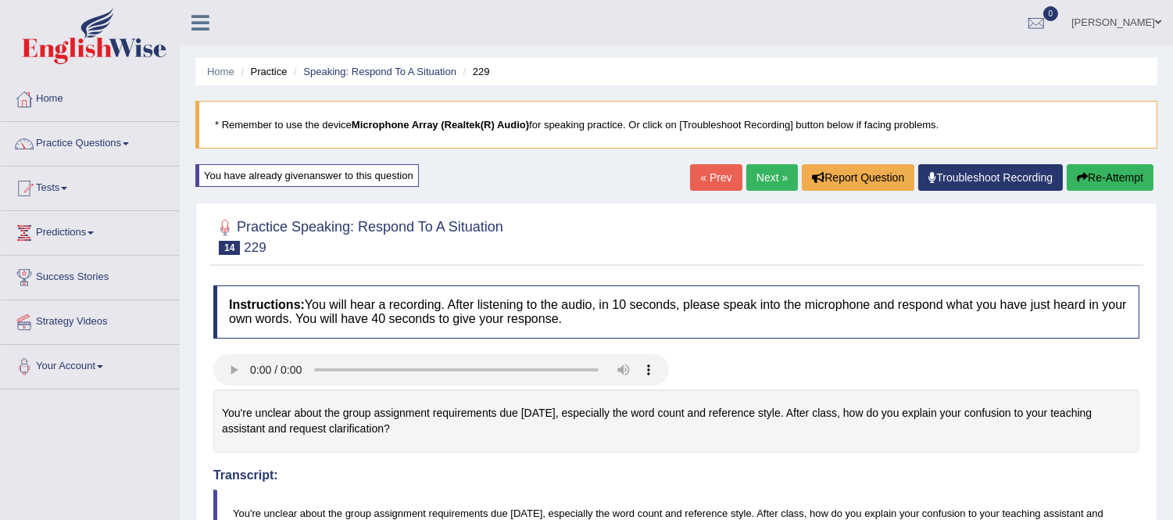
click at [761, 184] on link "Next »" at bounding box center [773, 177] width 52 height 27
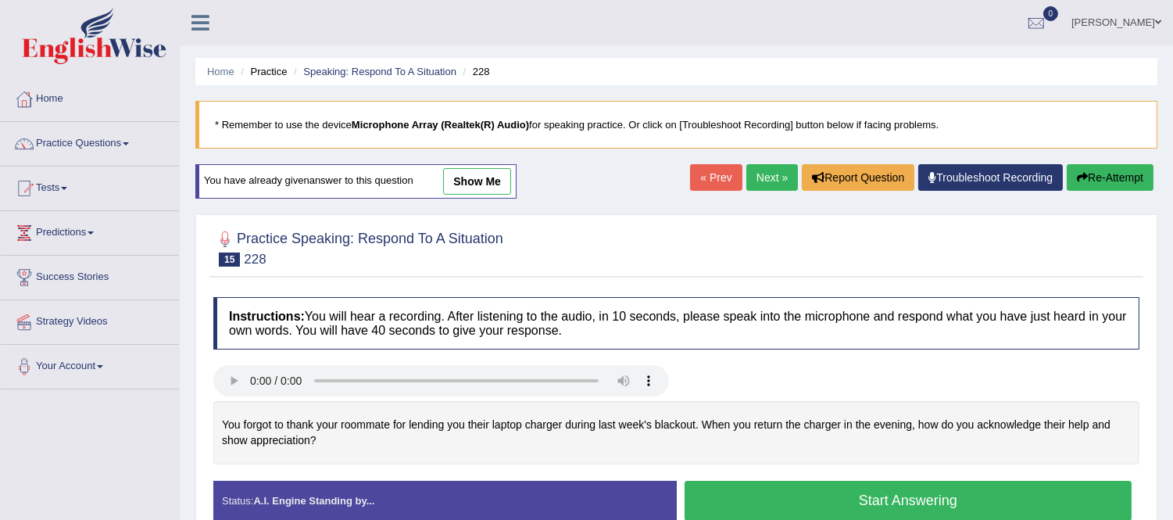
click at [488, 174] on link "show me" at bounding box center [477, 181] width 68 height 27
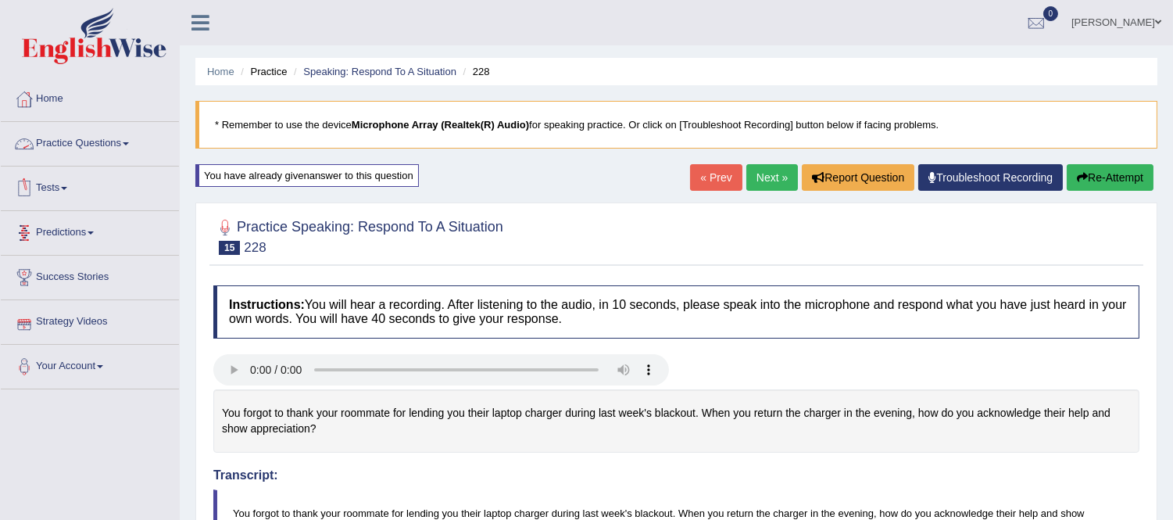
click at [99, 141] on link "Practice Questions" at bounding box center [90, 141] width 178 height 39
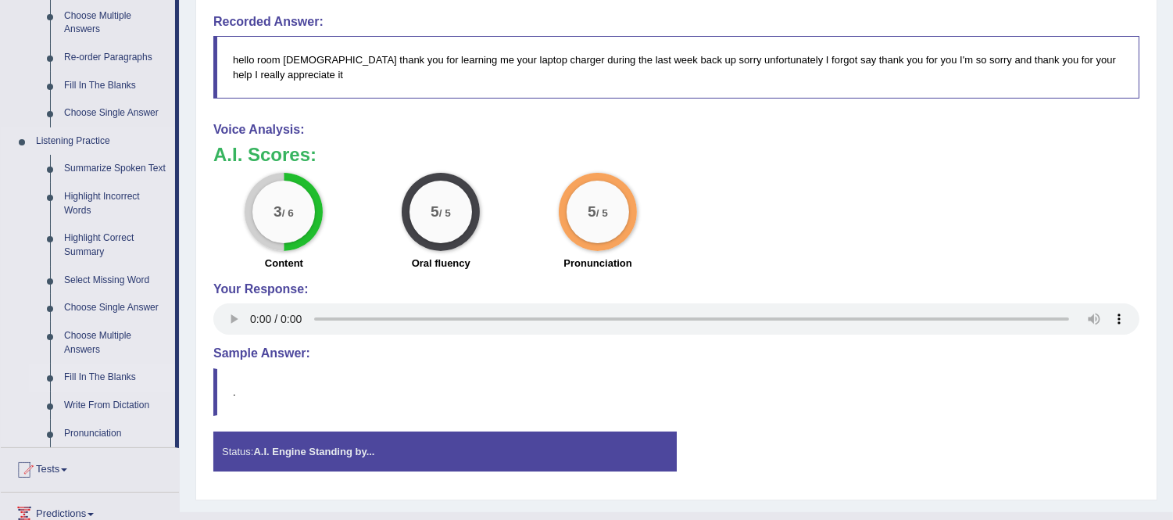
scroll to position [607, 0]
